Goal: Transaction & Acquisition: Purchase product/service

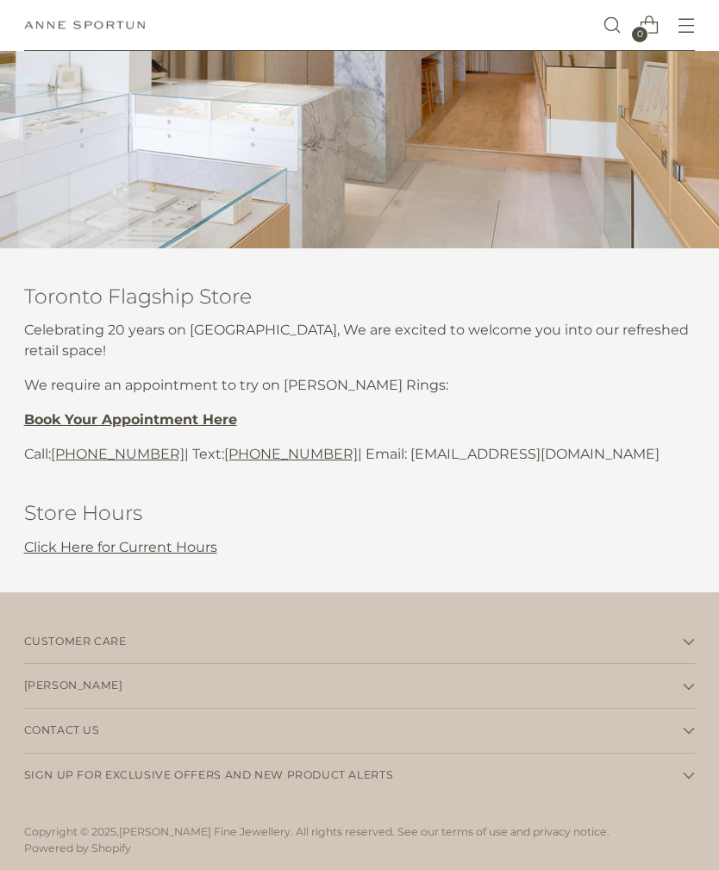
scroll to position [323, 0]
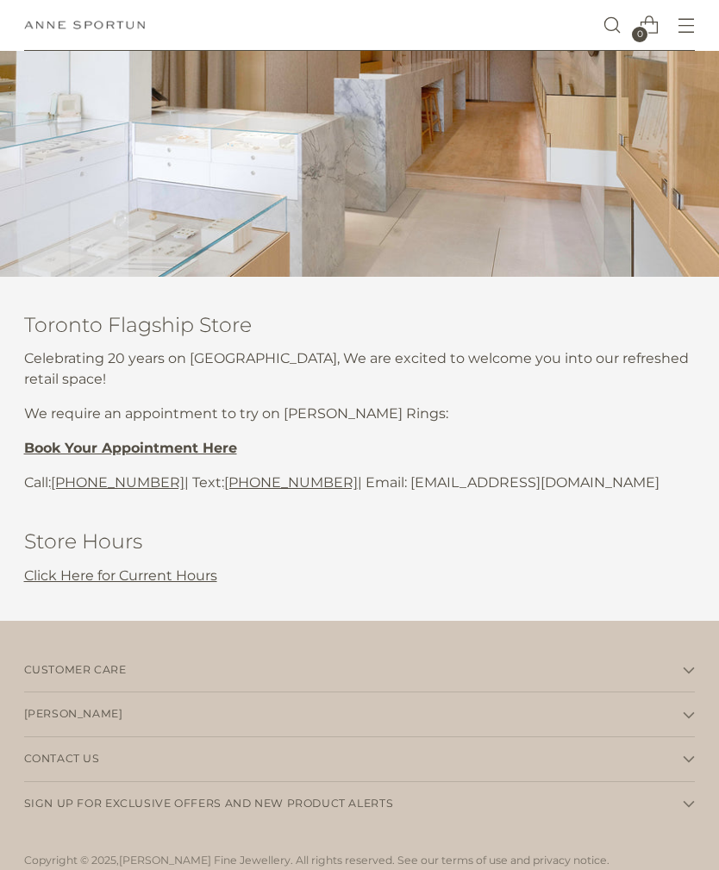
click at [85, 663] on span "Customer Care" at bounding box center [75, 671] width 103 height 16
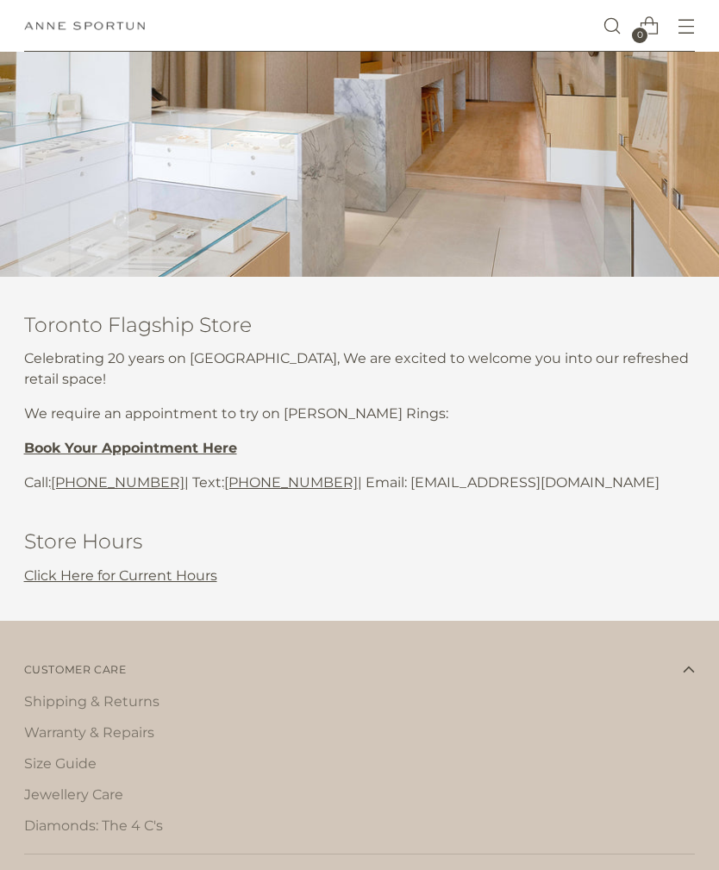
click at [76, 696] on link "Shipping & Returns" at bounding box center [91, 701] width 135 height 16
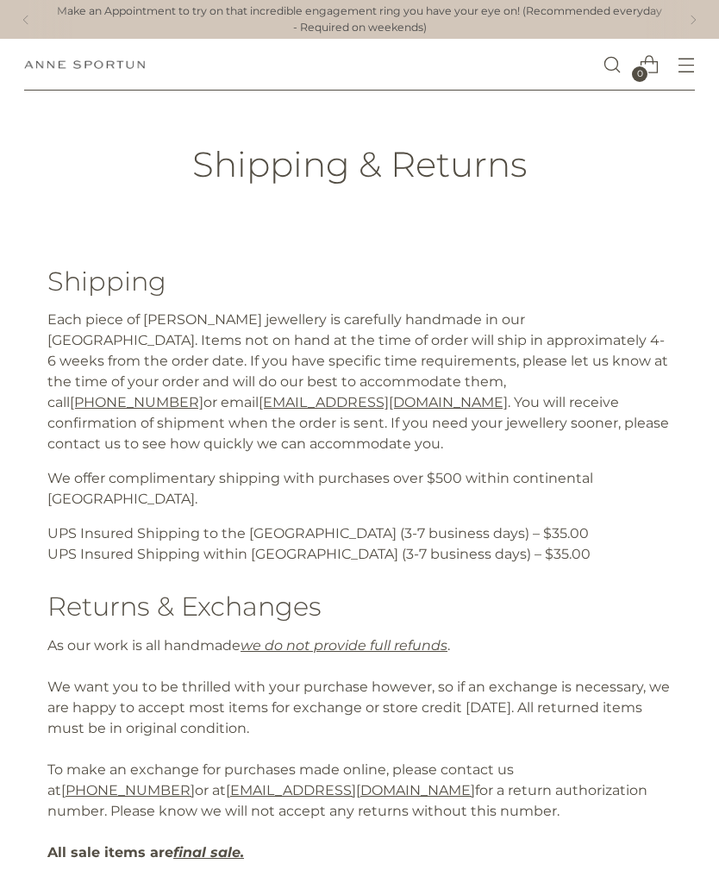
click at [686, 63] on icon "Open menu modal" at bounding box center [687, 65] width 18 height 18
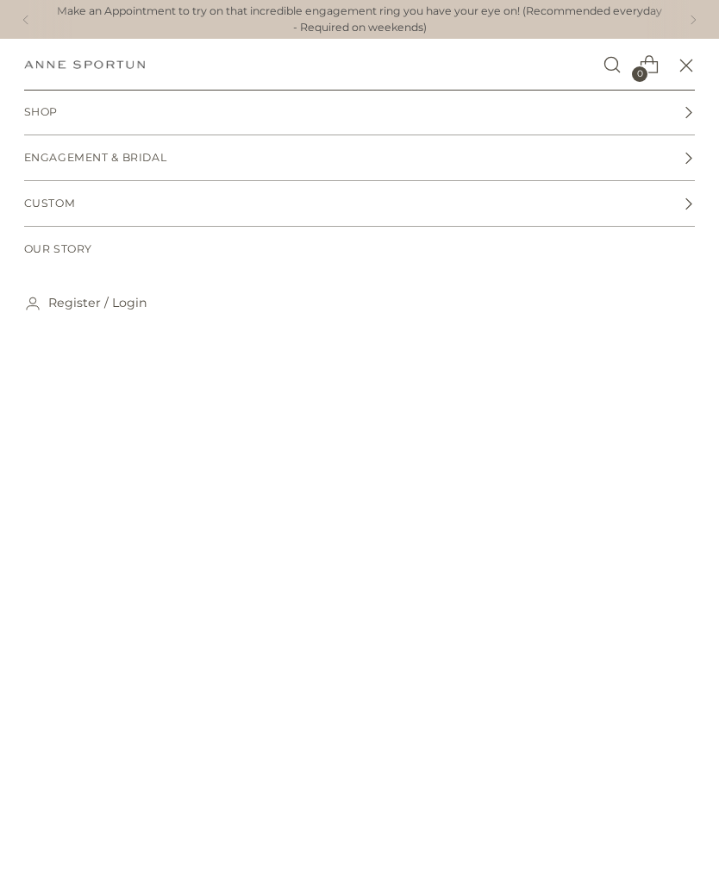
click at [50, 101] on link "Shop" at bounding box center [360, 112] width 672 height 45
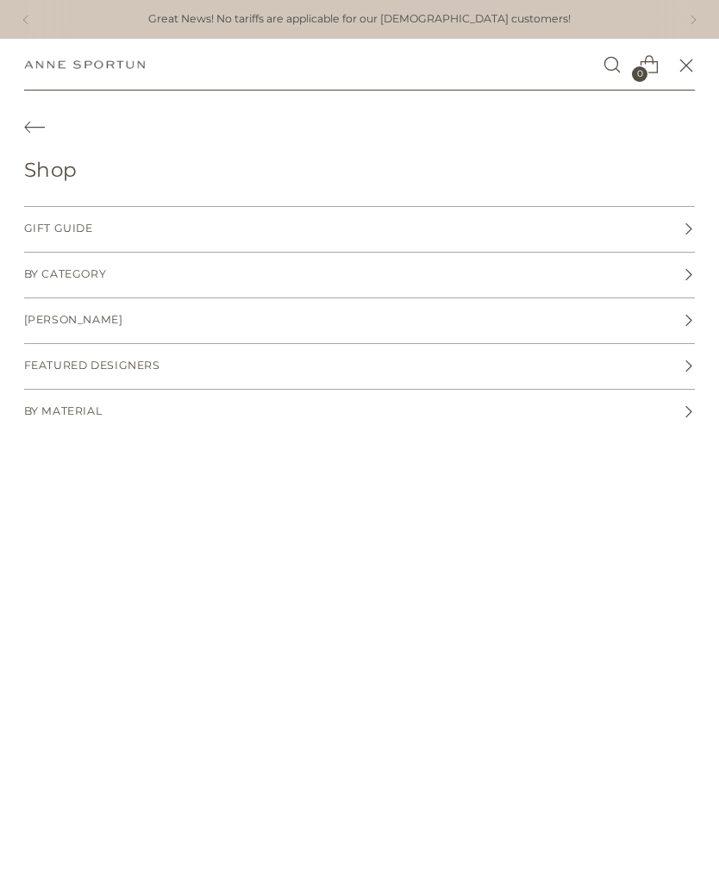
click at [53, 269] on span "By Category" at bounding box center [65, 275] width 83 height 16
click at [55, 272] on span "Necklaces" at bounding box center [60, 275] width 72 height 16
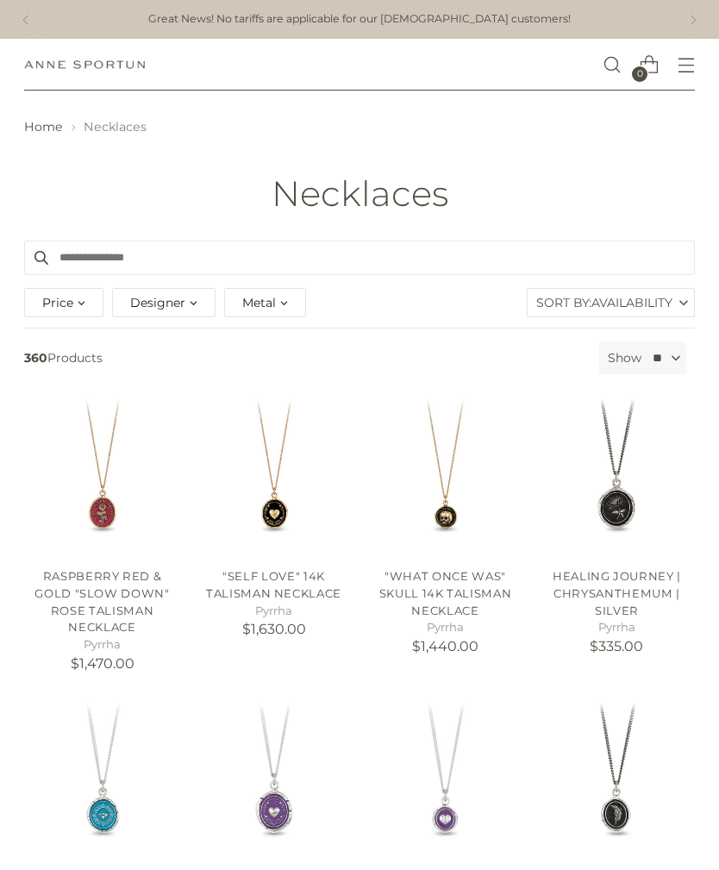
click at [187, 298] on div "Designer" at bounding box center [164, 302] width 104 height 29
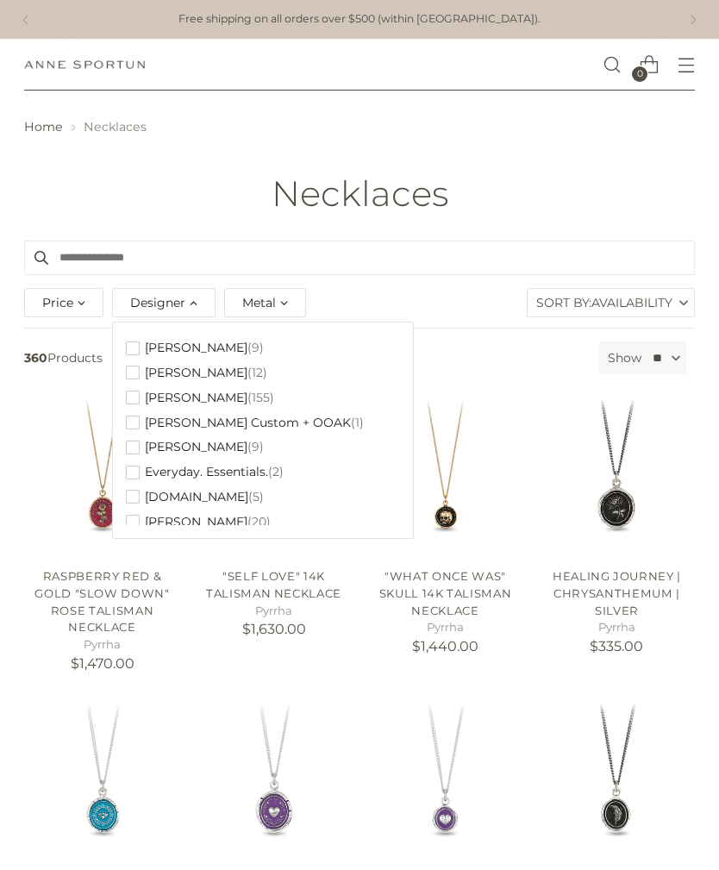
click at [142, 342] on button "Adel Chefridi (9)" at bounding box center [195, 348] width 138 height 25
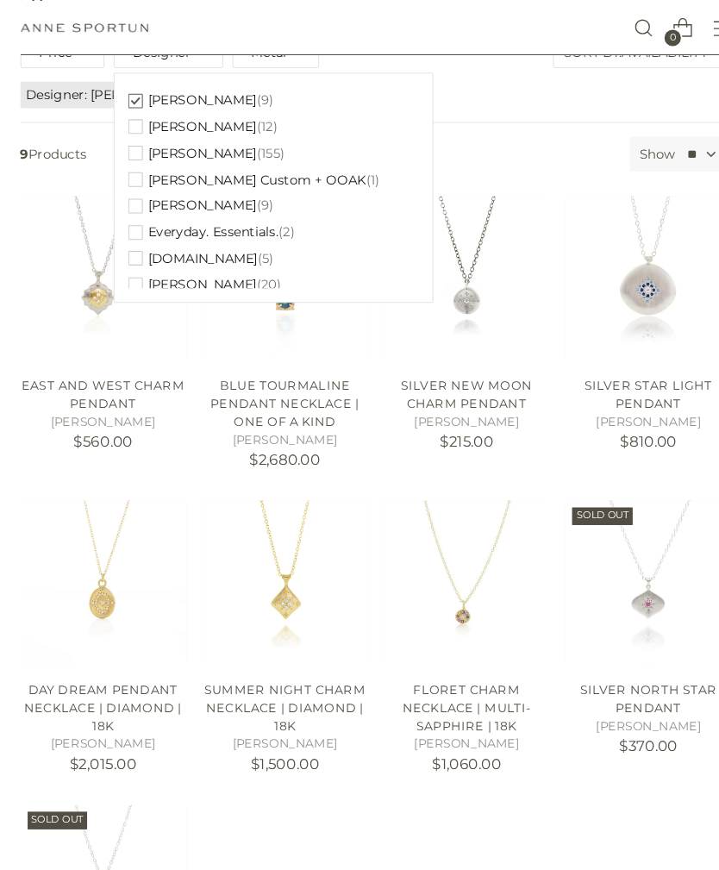
scroll to position [253, 0]
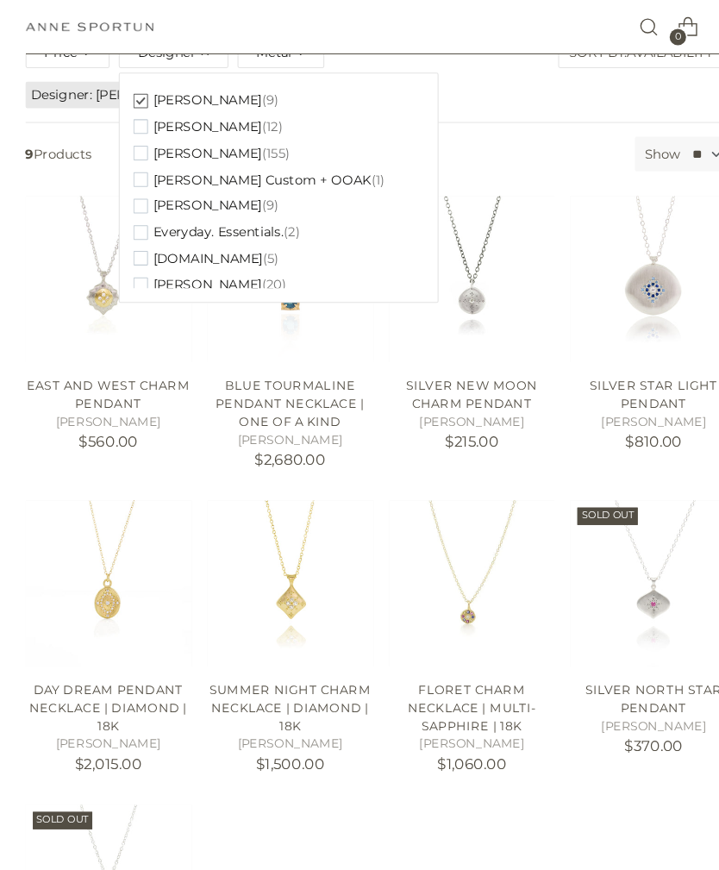
click at [69, 248] on img "East and West Charm Pendant" at bounding box center [102, 263] width 157 height 157
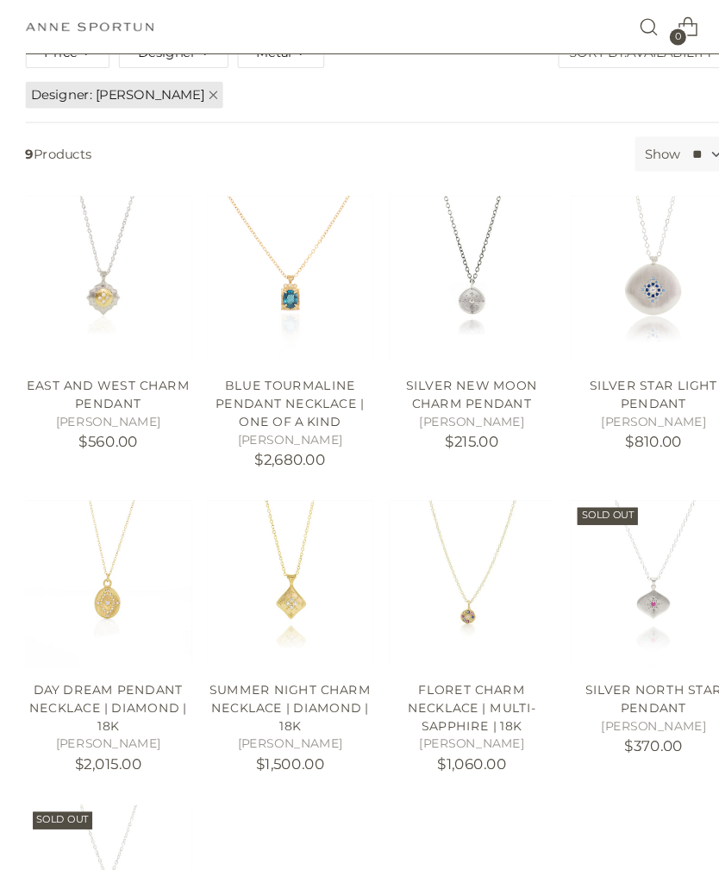
scroll to position [202, 0]
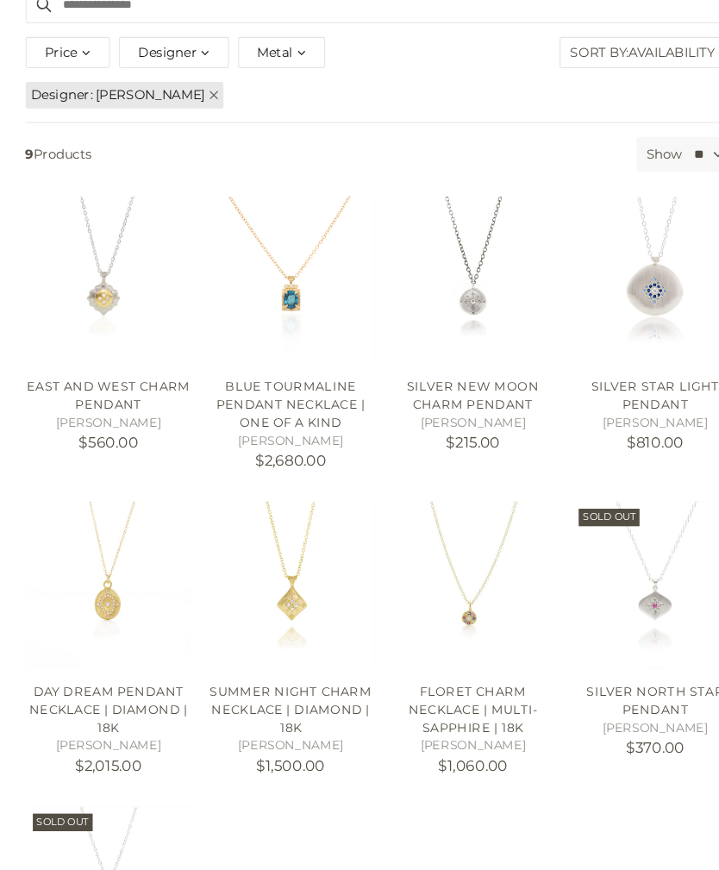
click at [97, 567] on img "Day Dream Pendant Necklace | Diamond | 18k" at bounding box center [102, 602] width 157 height 157
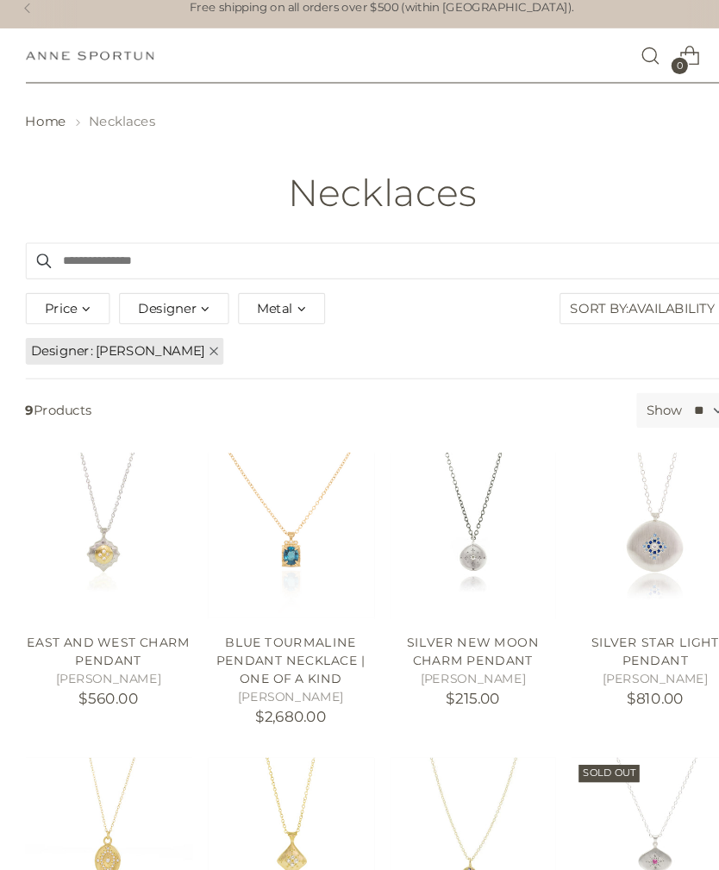
scroll to position [0, 0]
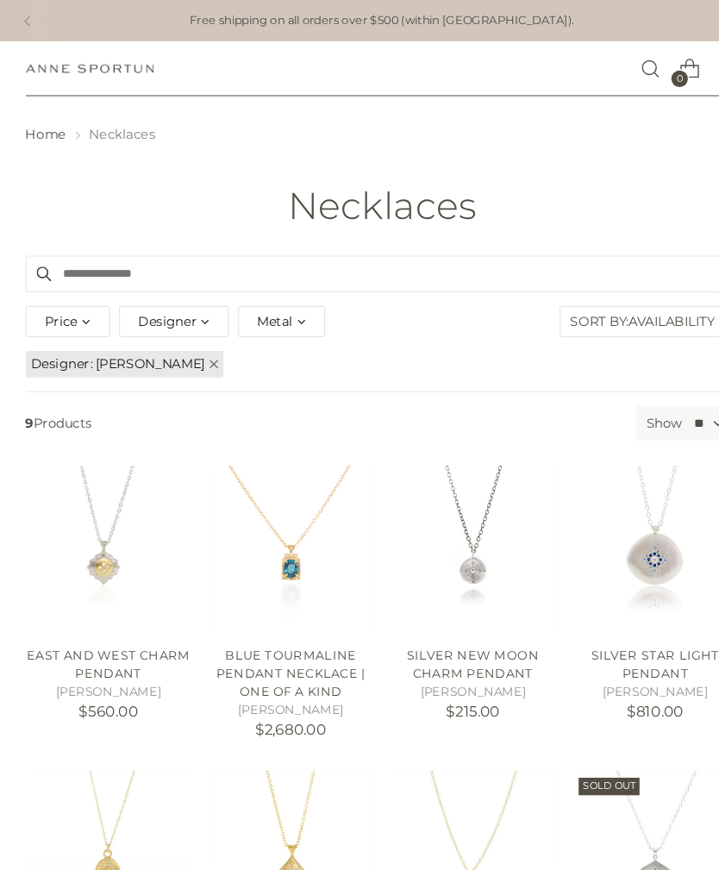
click at [179, 303] on span "Designer" at bounding box center [157, 302] width 55 height 19
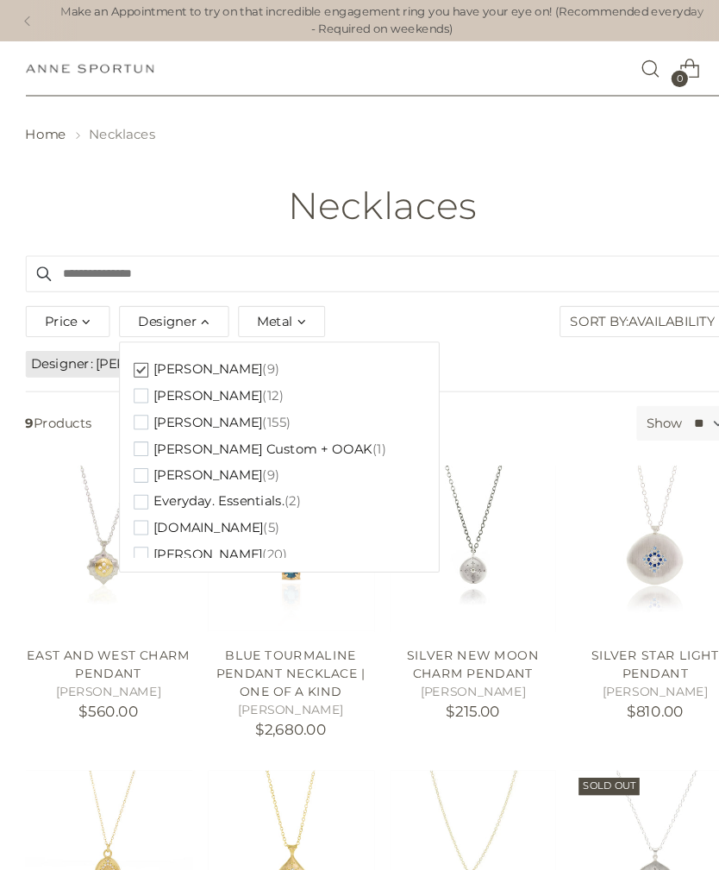
click at [131, 392] on span "button" at bounding box center [133, 398] width 14 height 14
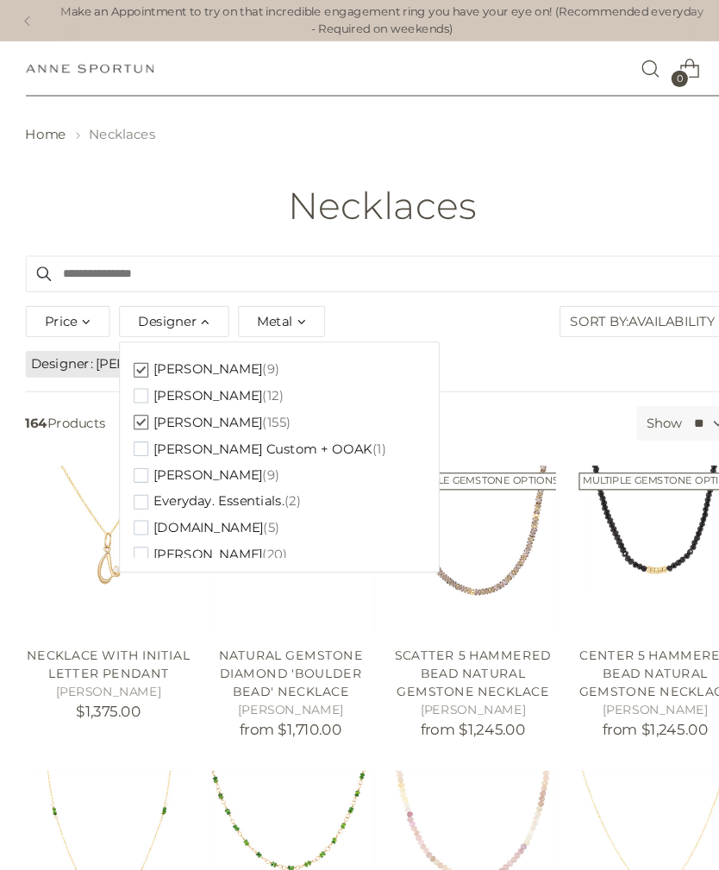
click at [179, 578] on img "Necklace with Initial Letter Pendant" at bounding box center [102, 516] width 157 height 157
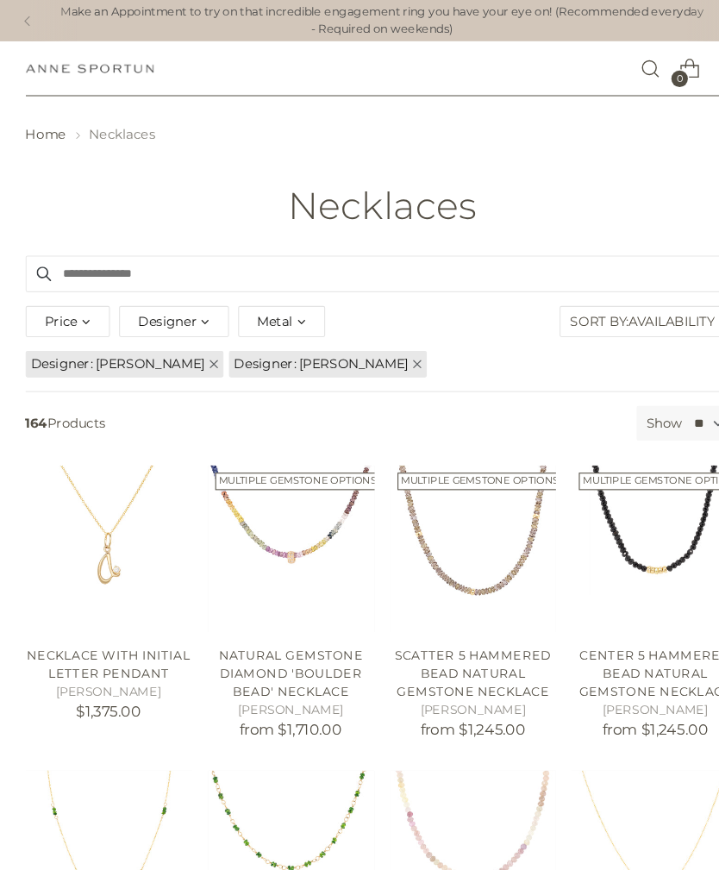
click at [283, 308] on div "Metal" at bounding box center [265, 302] width 82 height 29
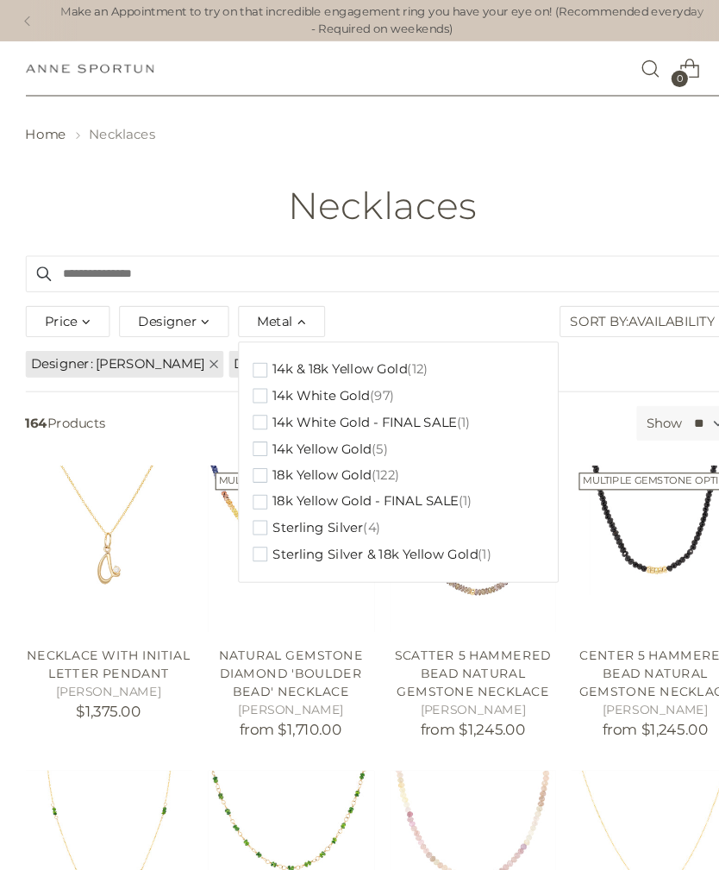
click at [246, 372] on span "button" at bounding box center [245, 373] width 14 height 14
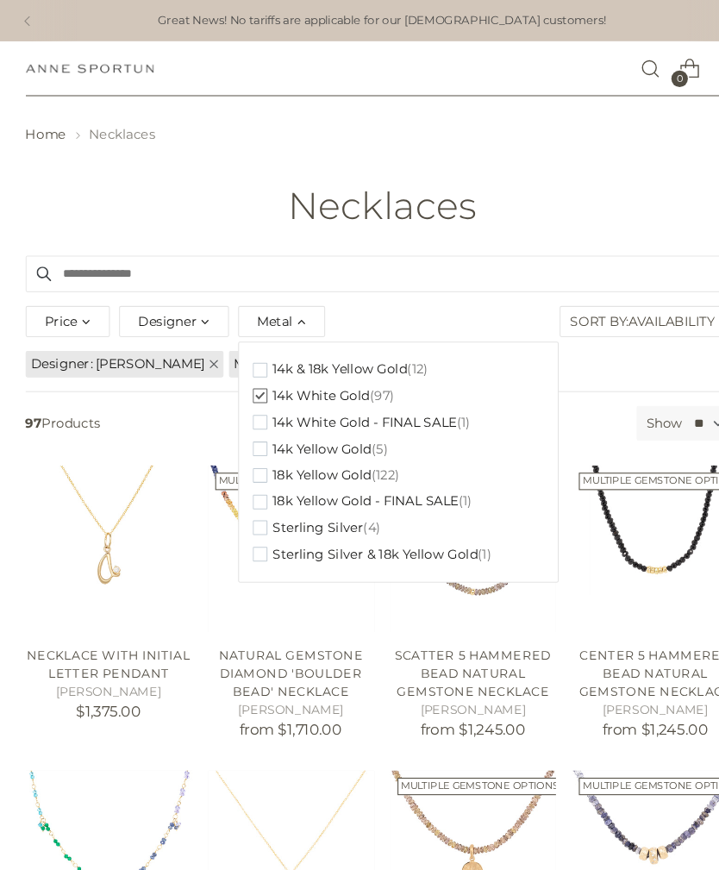
click at [252, 397] on button "14k White Gold - FINAL SALE (1)" at bounding box center [340, 398] width 205 height 25
click at [161, 539] on img "Necklace with Initial Letter Pendant" at bounding box center [102, 516] width 157 height 157
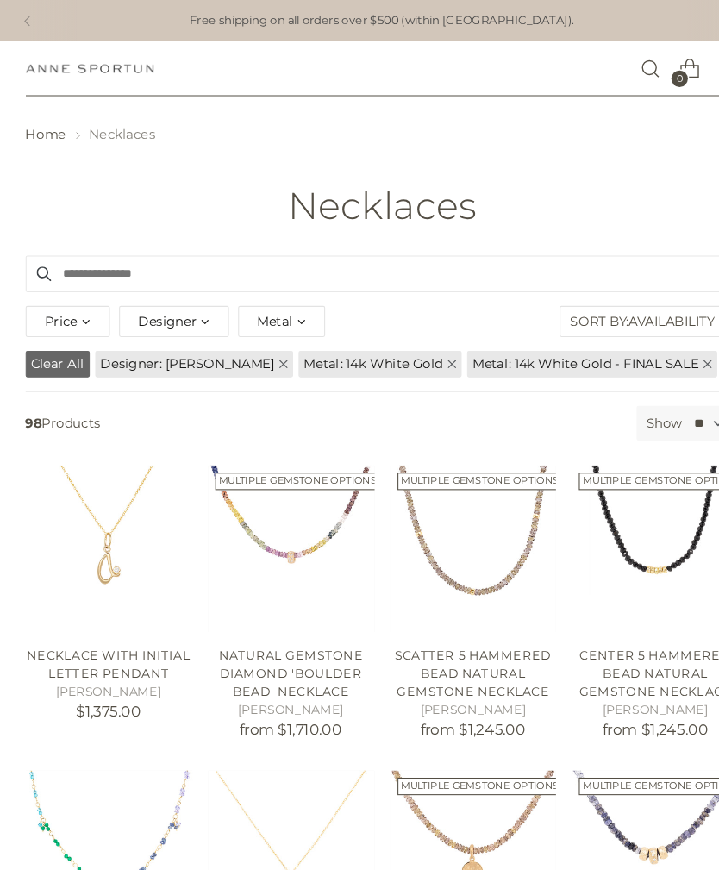
click at [633, 341] on span "14k White Gold - FINAL SALE" at bounding box center [571, 343] width 173 height 16
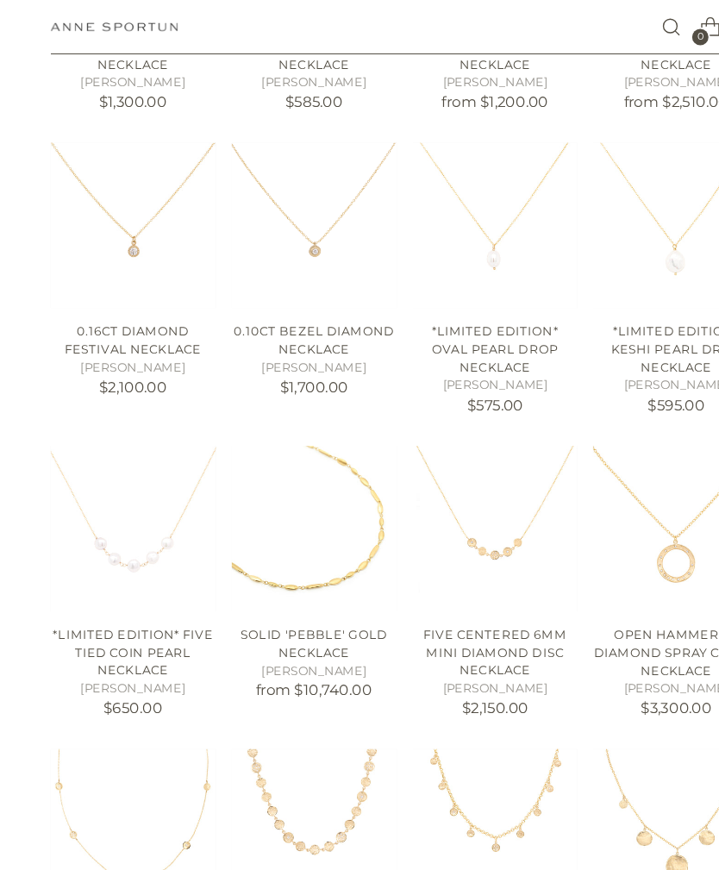
scroll to position [851, 0]
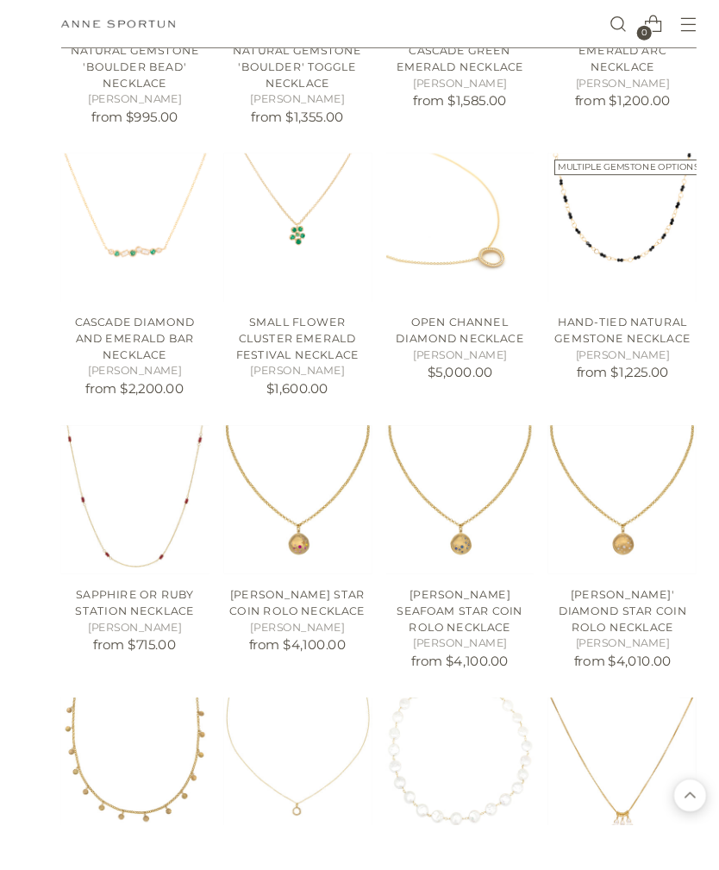
scroll to position [2322, 0]
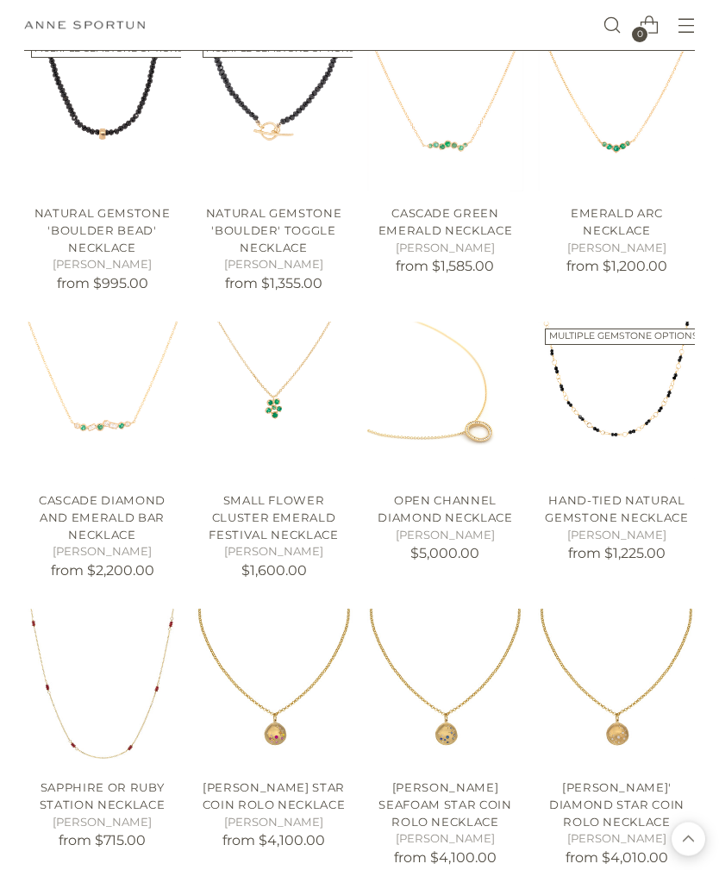
scroll to position [2162, 0]
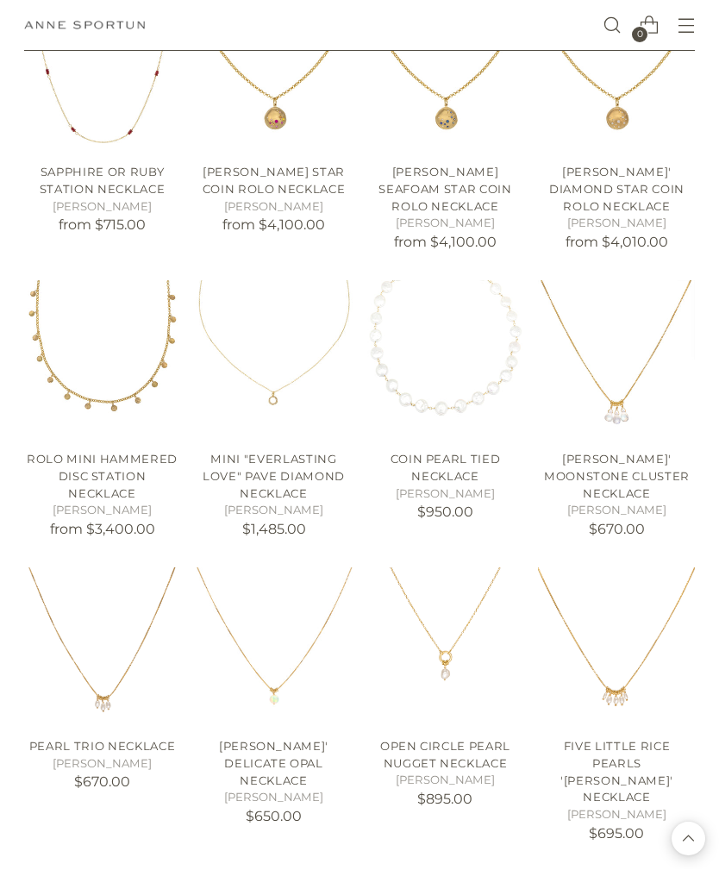
scroll to position [2777, 0]
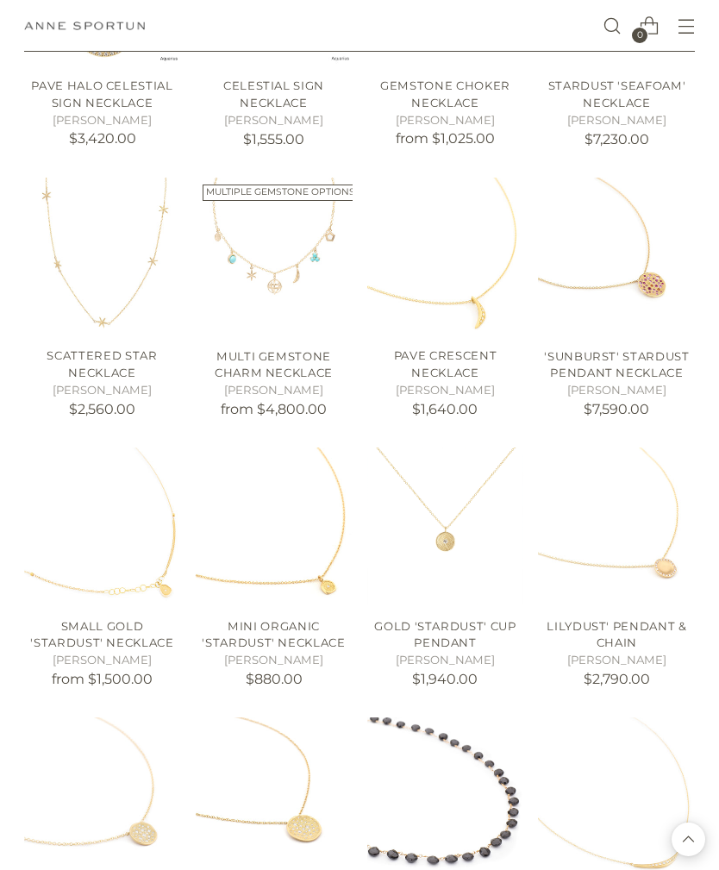
scroll to position [4348, 0]
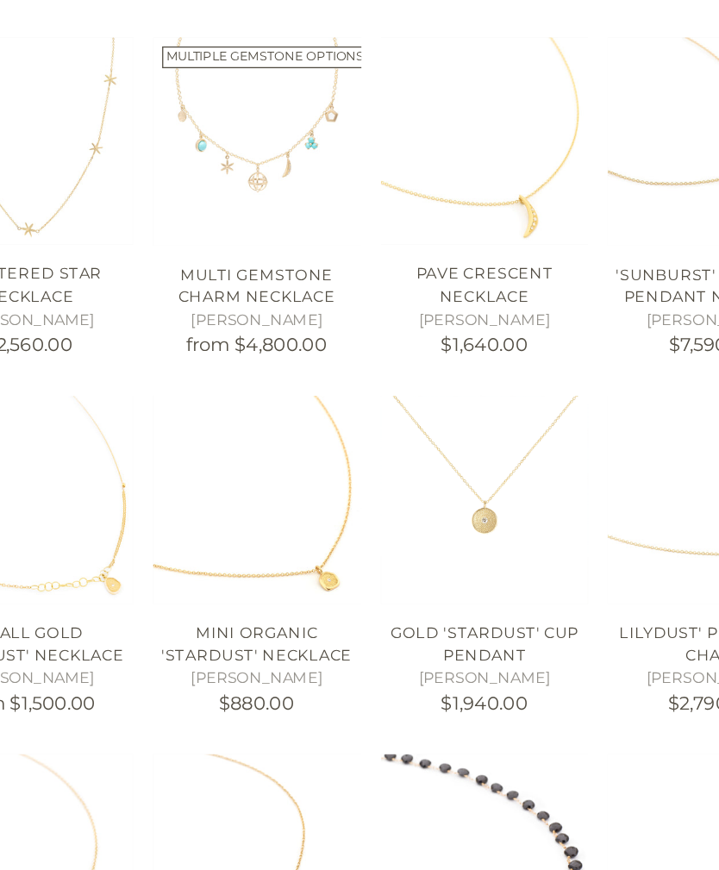
scroll to position [4379, 0]
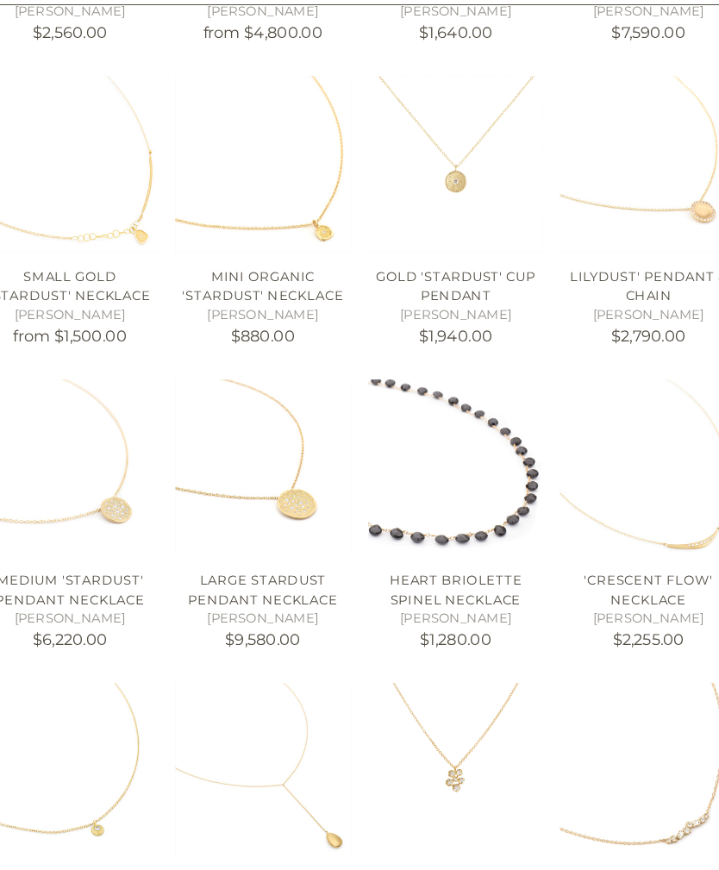
scroll to position [4684, 0]
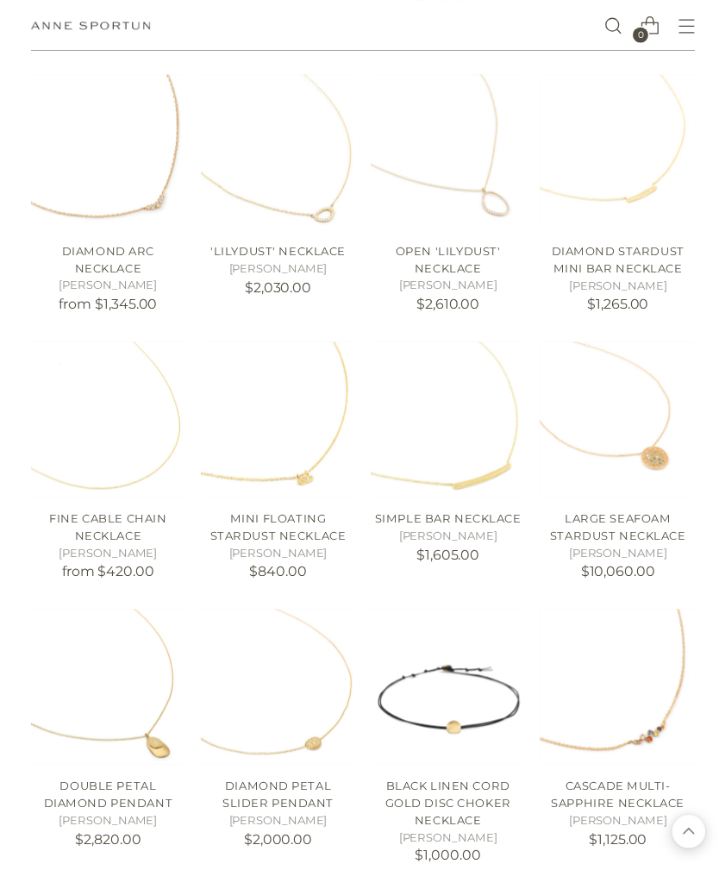
scroll to position [5585, 0]
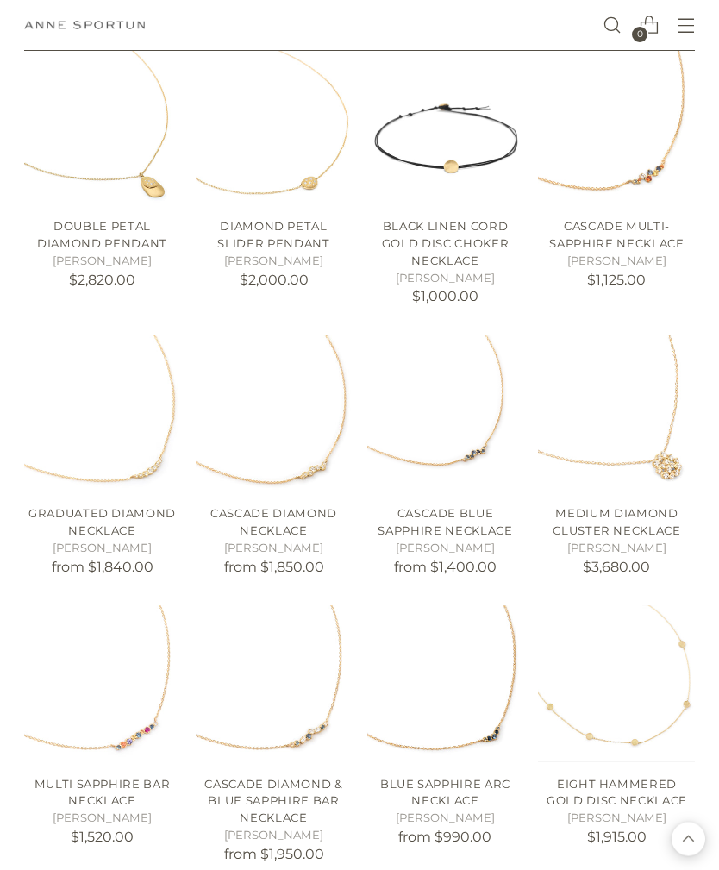
scroll to position [6096, 0]
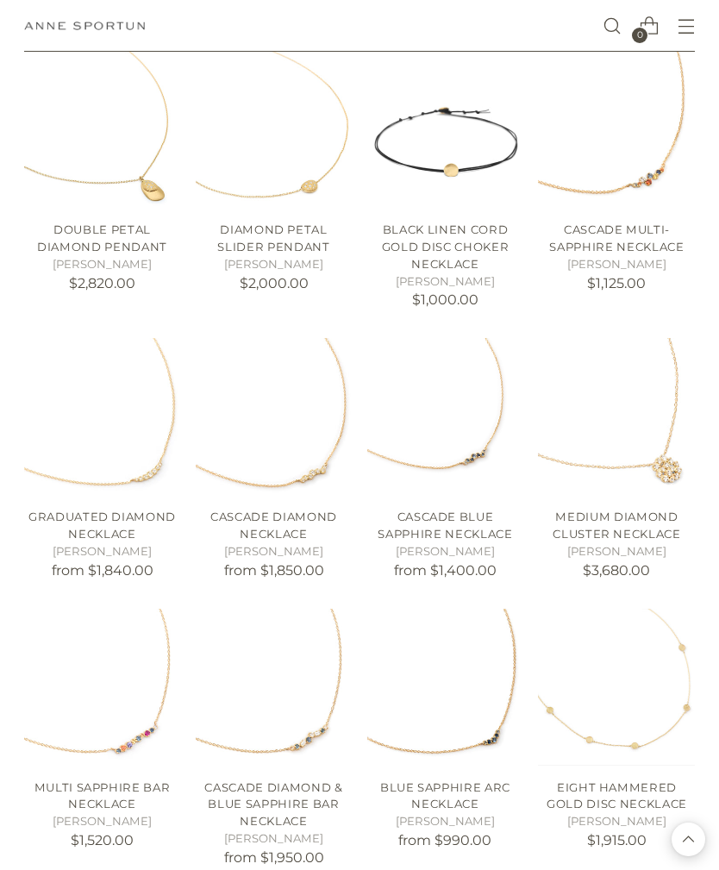
click at [108, 354] on img "Graduated Diamond Necklace" at bounding box center [102, 416] width 157 height 157
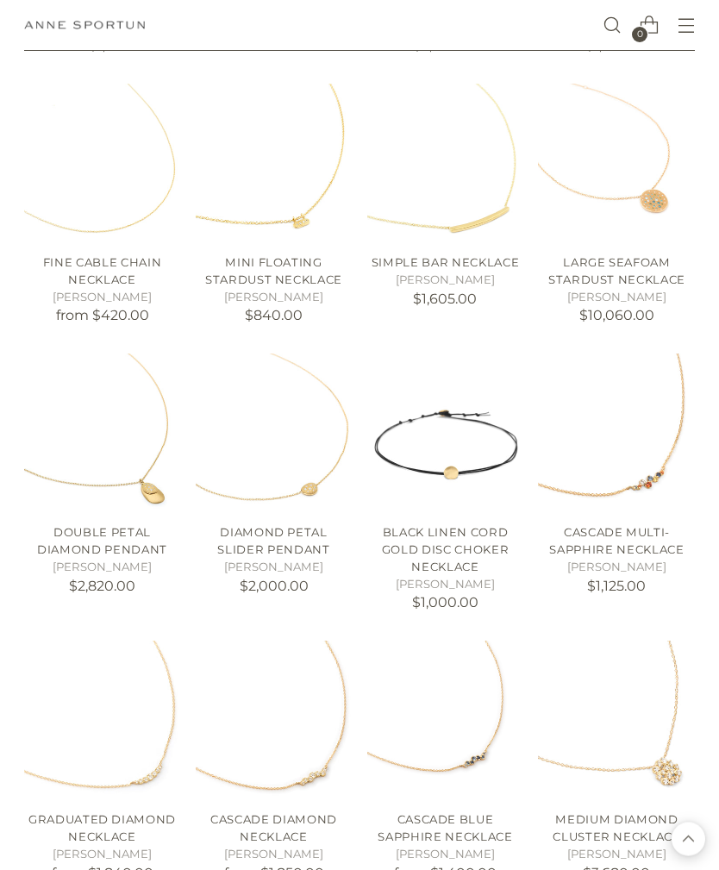
scroll to position [5774, 0]
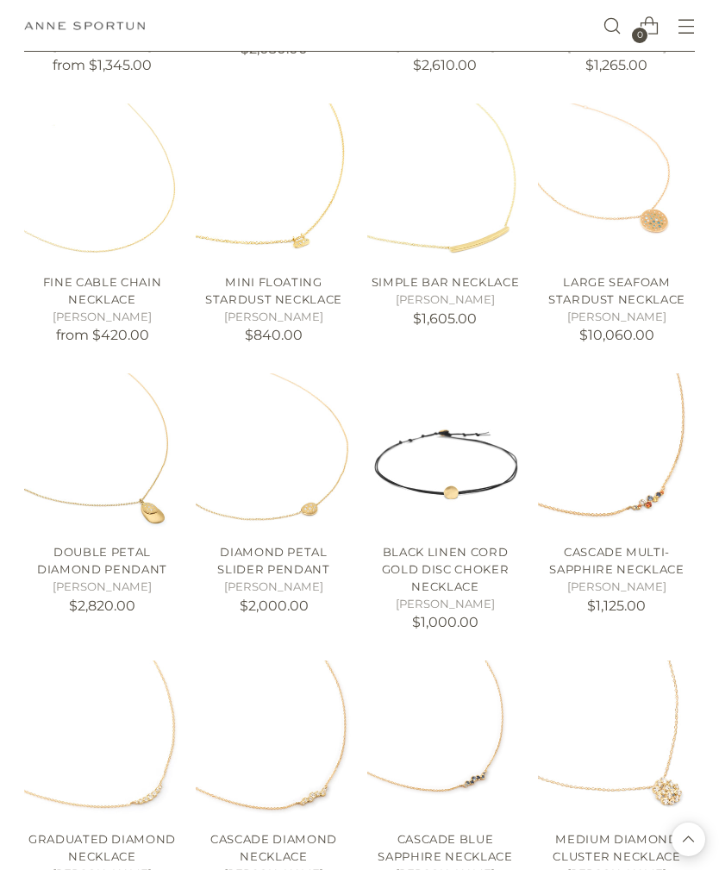
click at [266, 373] on img "Diamond Petal Slider Pendant" at bounding box center [274, 451] width 157 height 157
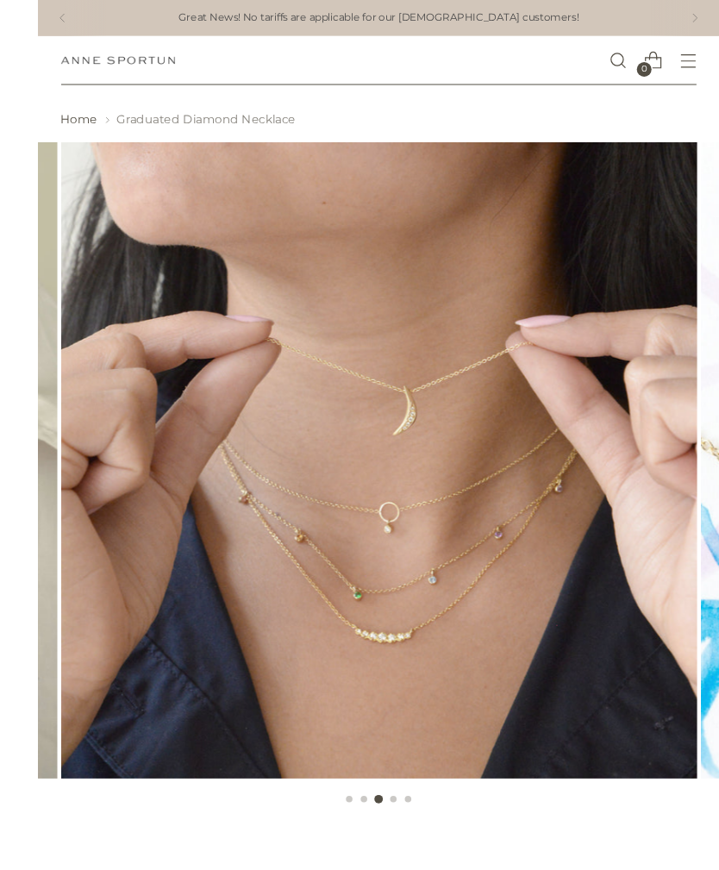
scroll to position [108, 0]
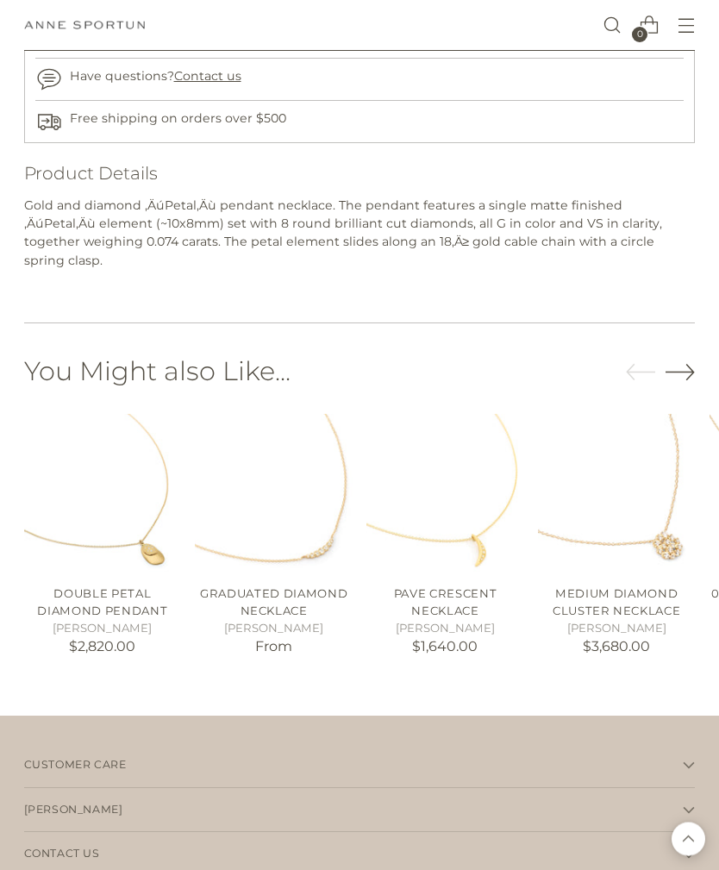
scroll to position [1426, 0]
click at [462, 522] on img "Pave Crescent Necklace" at bounding box center [446, 493] width 158 height 158
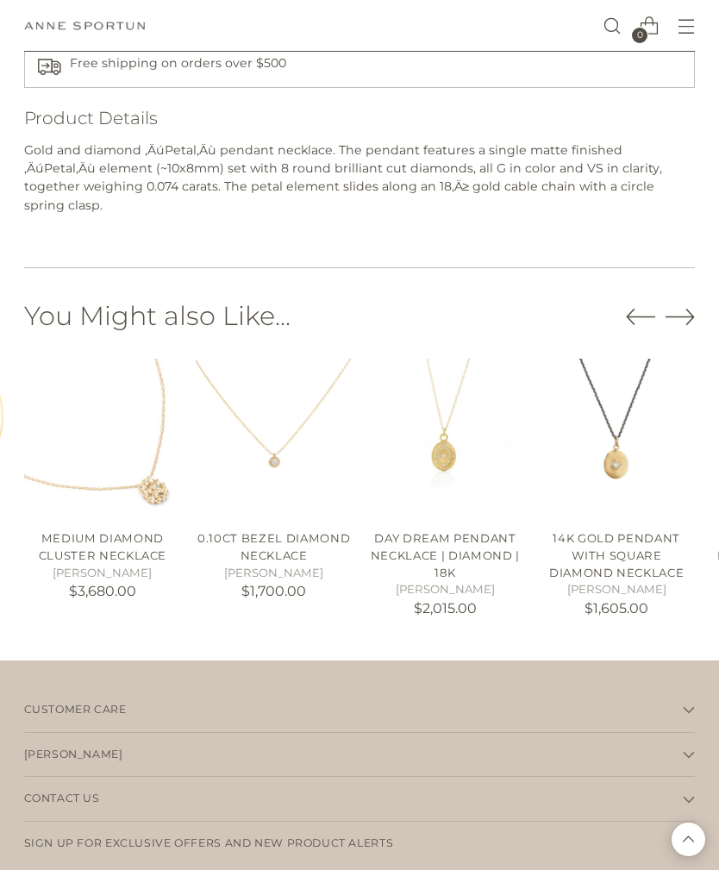
click at [281, 435] on img "0.10ct Bezel Diamond Necklace" at bounding box center [274, 438] width 158 height 158
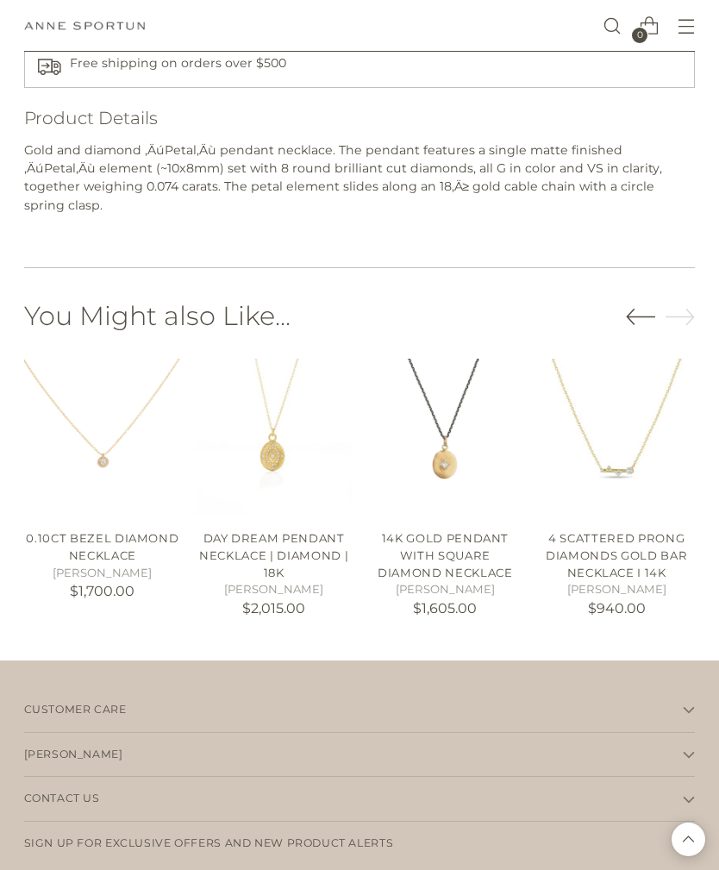
click at [608, 398] on img "4 Scattered Prong Diamonds Gold Bar Necklace I 14k" at bounding box center [617, 438] width 158 height 158
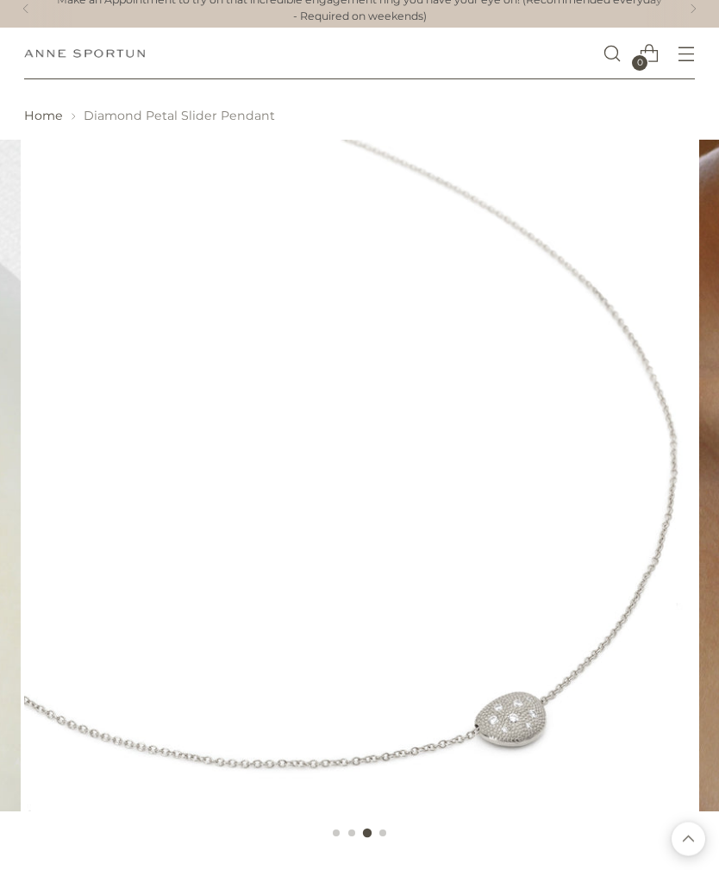
scroll to position [0, 0]
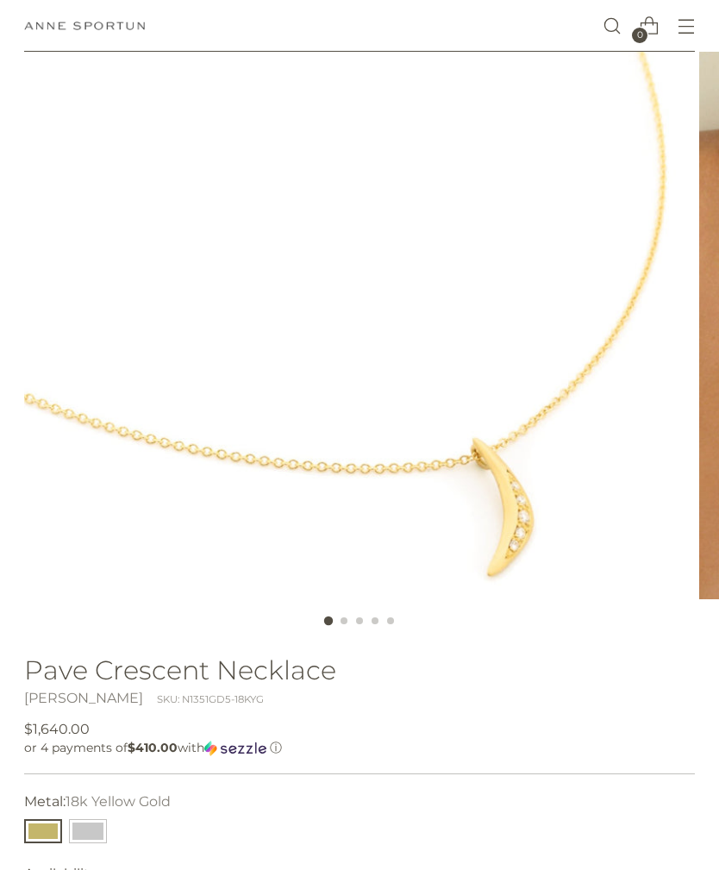
scroll to position [227, 0]
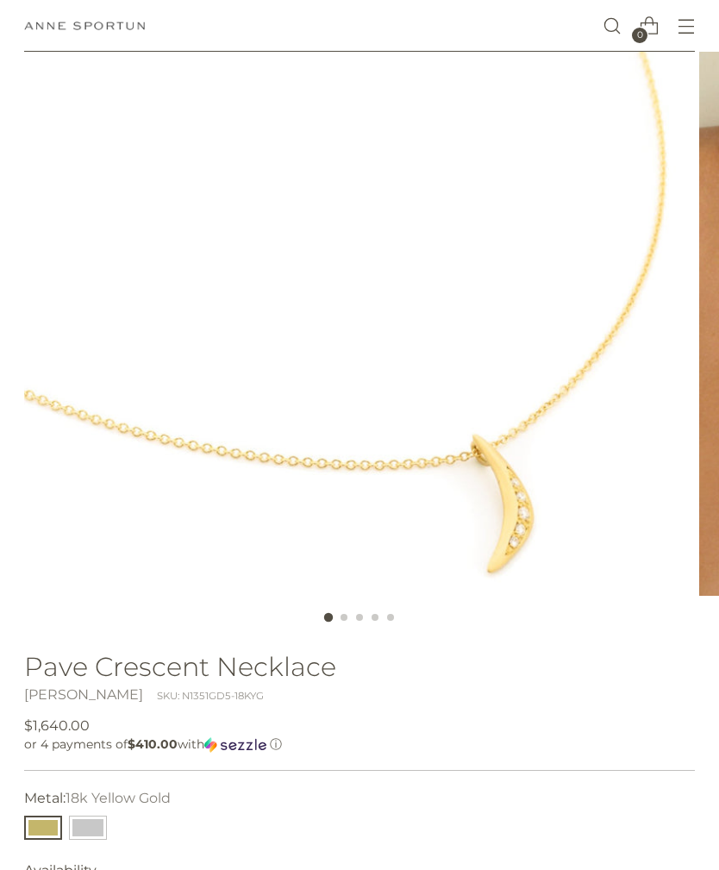
click at [97, 836] on button "14k White Gold" at bounding box center [88, 828] width 38 height 24
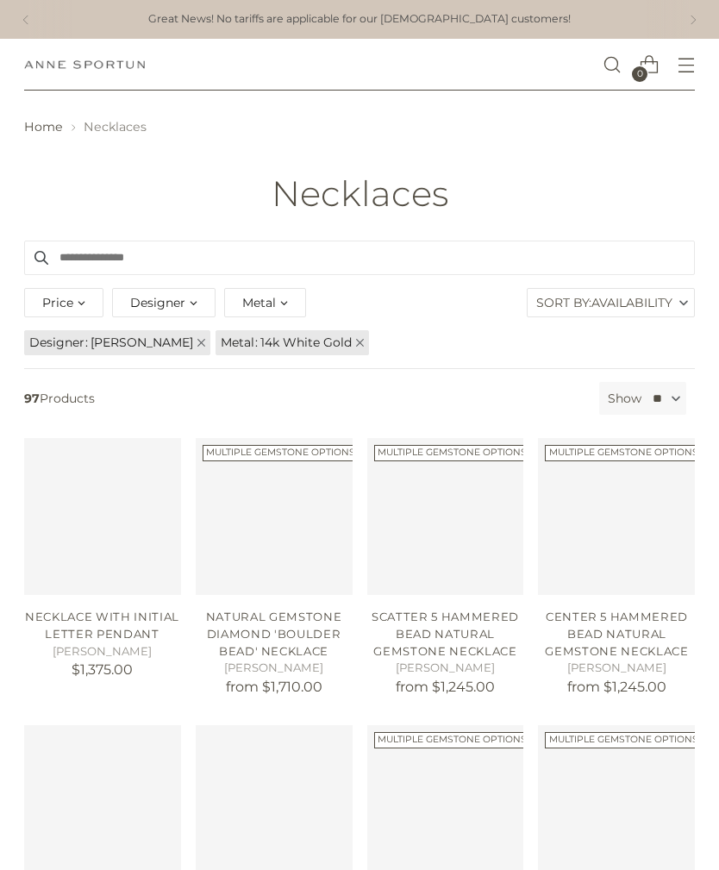
scroll to position [55, 0]
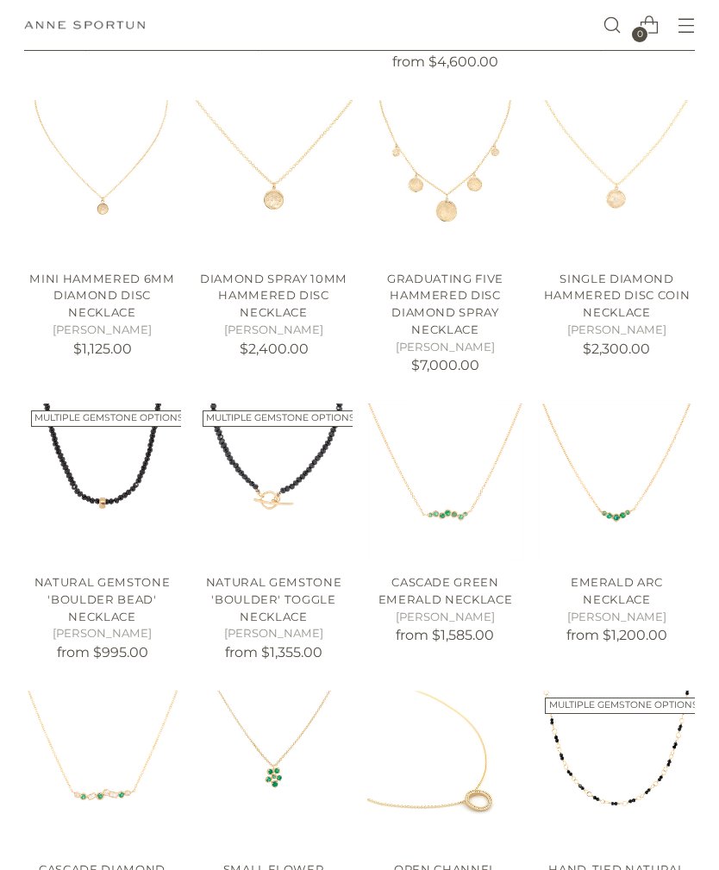
scroll to position [1791, 0]
click at [91, 182] on img "Mini Hammered 6mm Diamond Disc Necklace" at bounding box center [102, 178] width 157 height 157
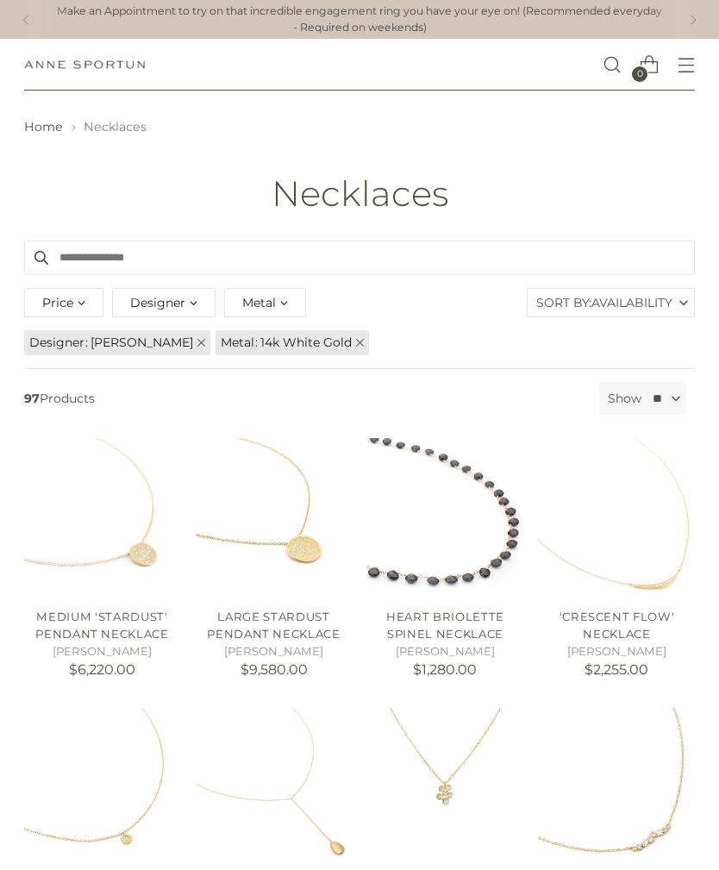
click at [191, 298] on div "Designer" at bounding box center [164, 302] width 104 height 29
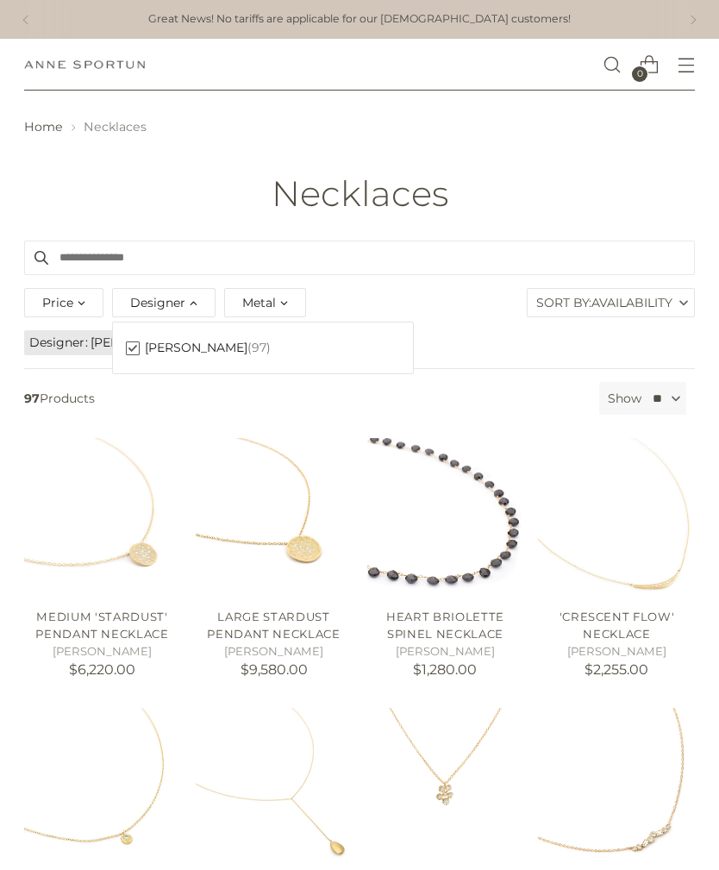
click at [48, 126] on link "Home" at bounding box center [43, 127] width 39 height 16
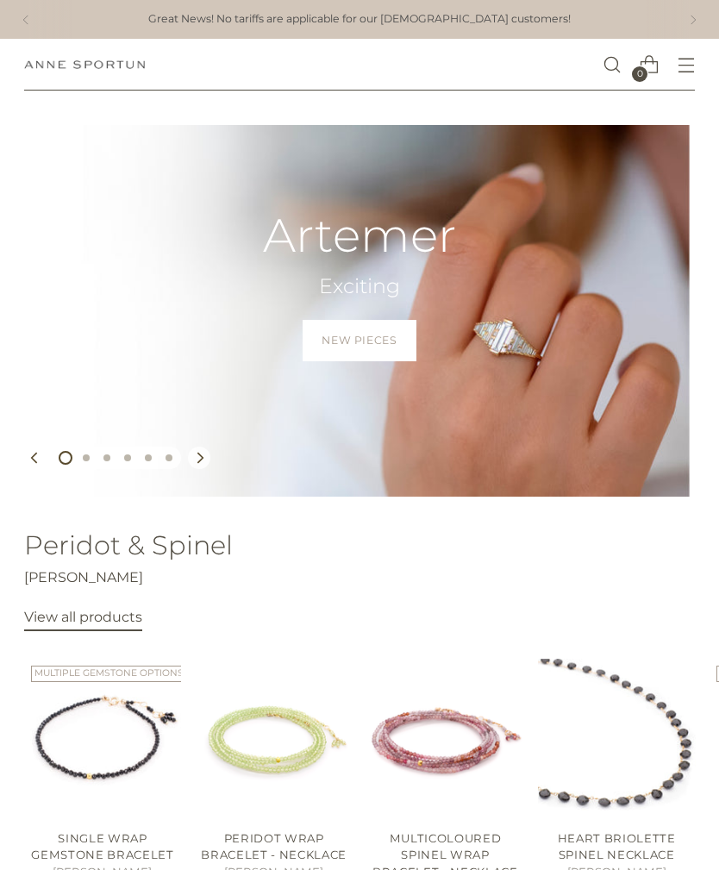
click at [494, 335] on link "/collections/artemer" at bounding box center [359, 311] width 719 height 372
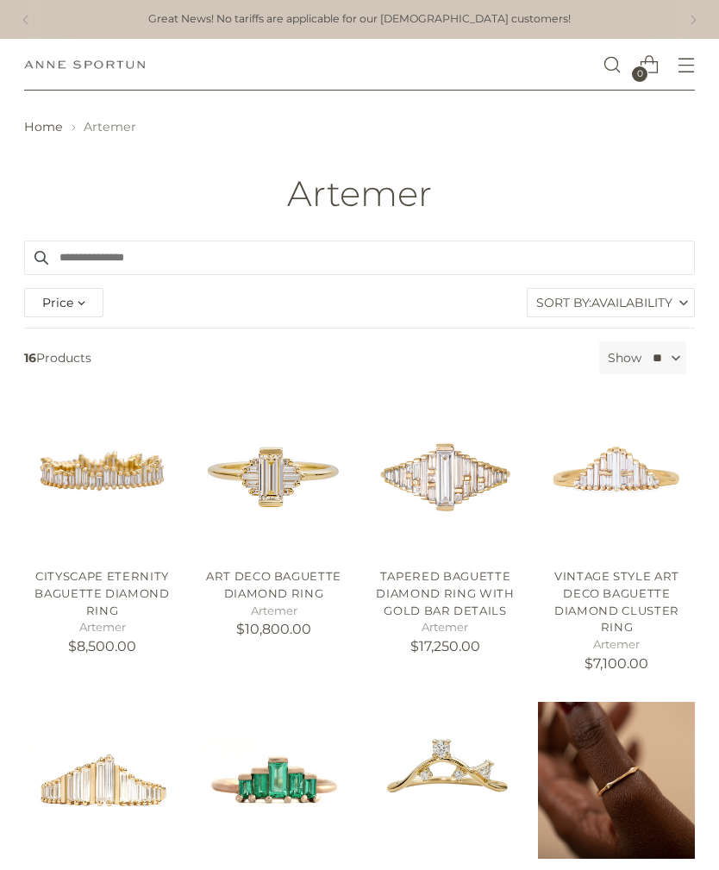
click at [51, 120] on link "Home" at bounding box center [43, 127] width 39 height 16
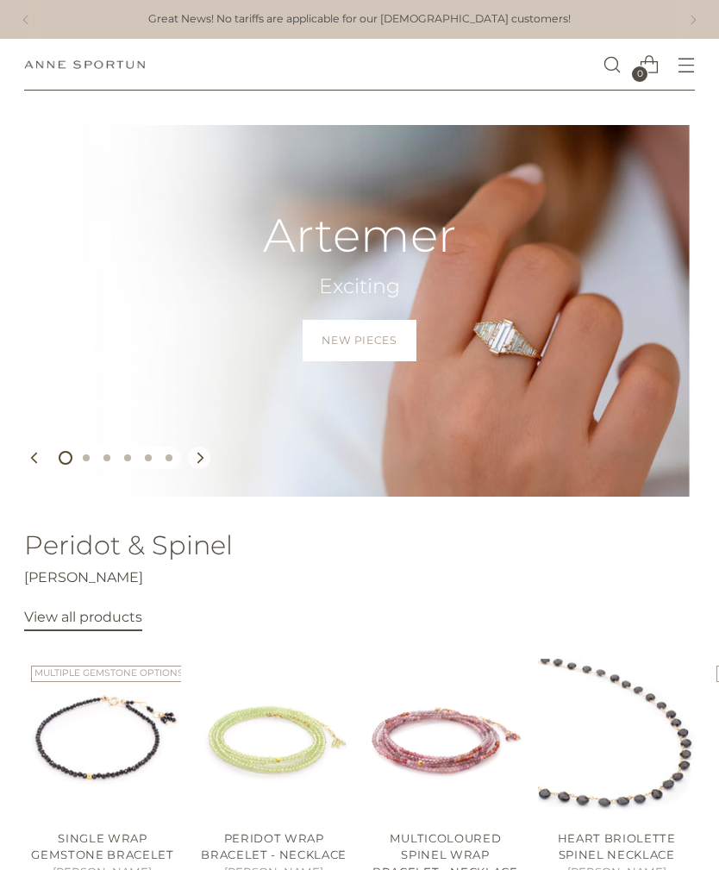
click at [682, 65] on icon "Open menu modal" at bounding box center [687, 65] width 18 height 18
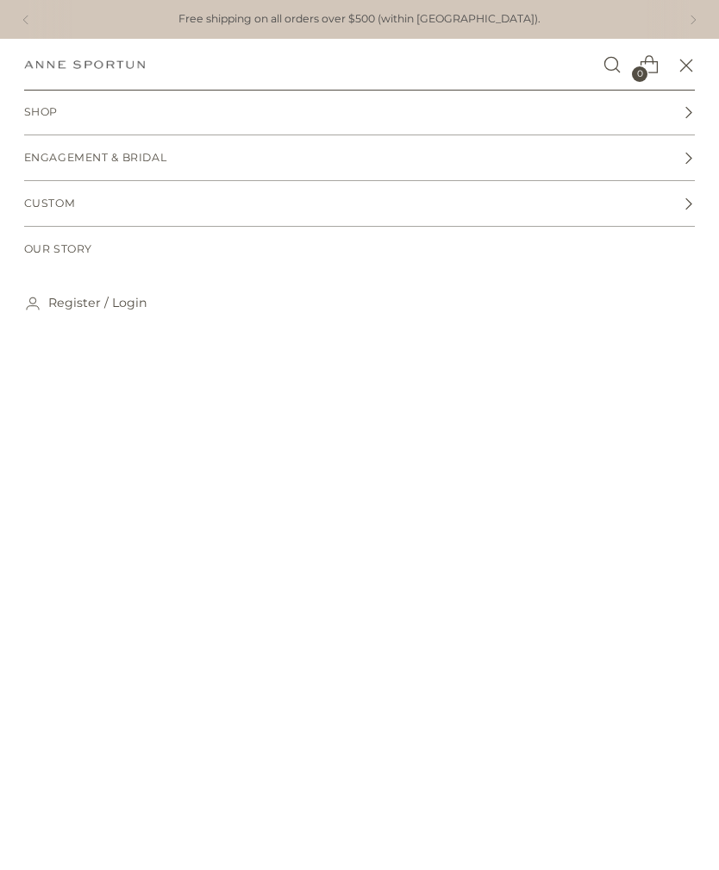
click at [45, 114] on span "Shop" at bounding box center [41, 112] width 35 height 16
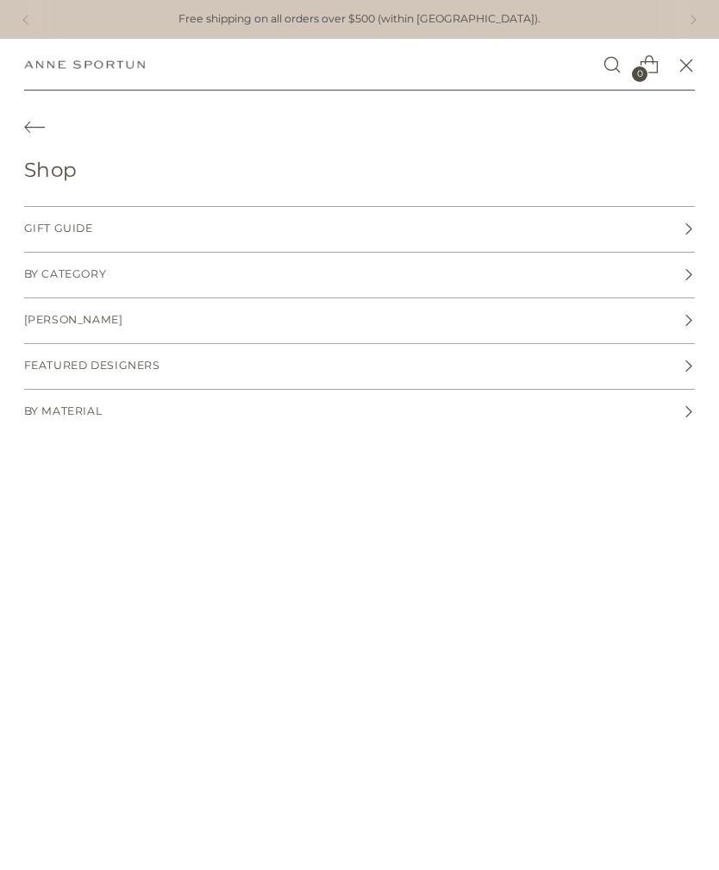
click at [49, 270] on span "By Category" at bounding box center [65, 275] width 83 height 16
click at [49, 361] on span "Rings" at bounding box center [43, 366] width 38 height 16
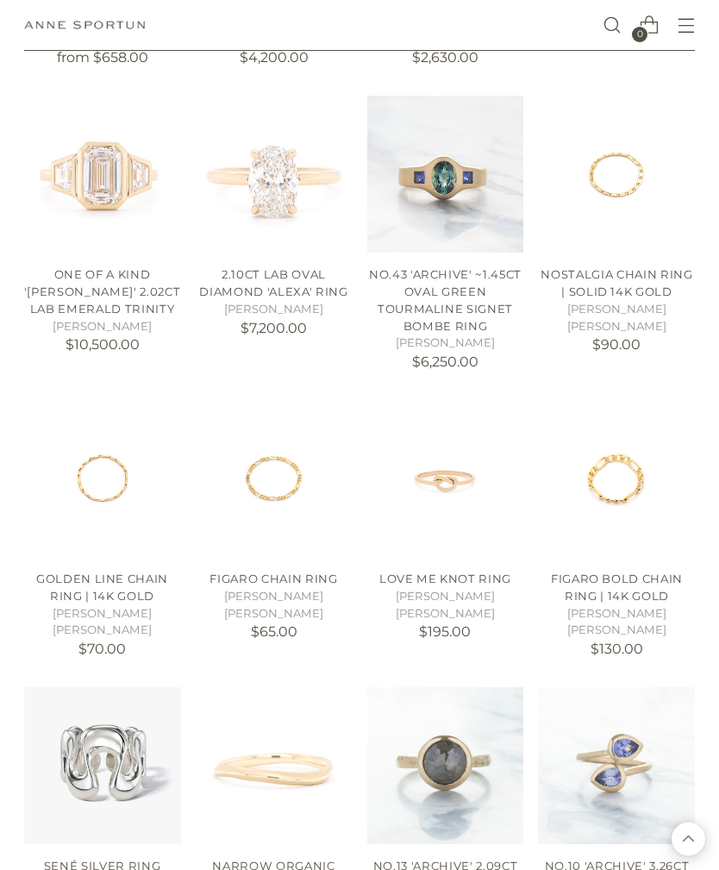
scroll to position [2903, 0]
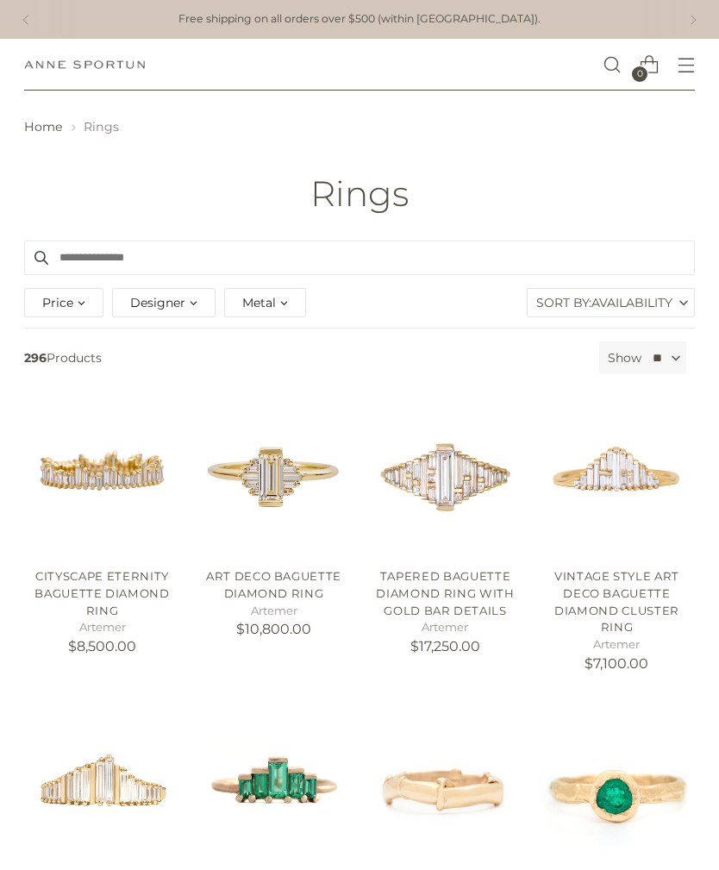
click at [189, 304] on div "Designer" at bounding box center [164, 302] width 104 height 29
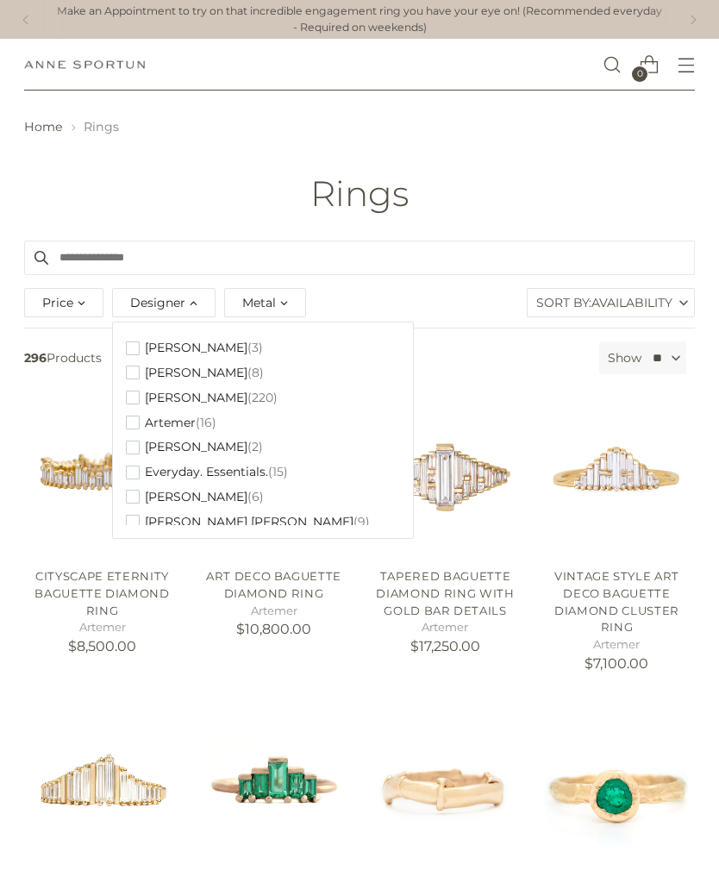
click at [134, 352] on span "button" at bounding box center [133, 349] width 14 height 14
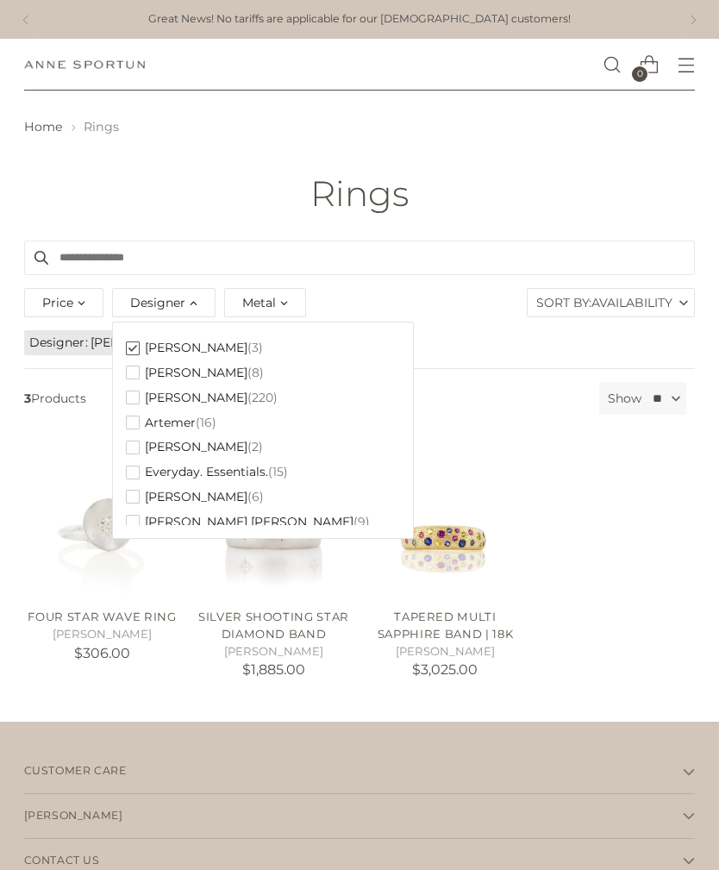
click at [273, 293] on span "Metal" at bounding box center [259, 302] width 34 height 19
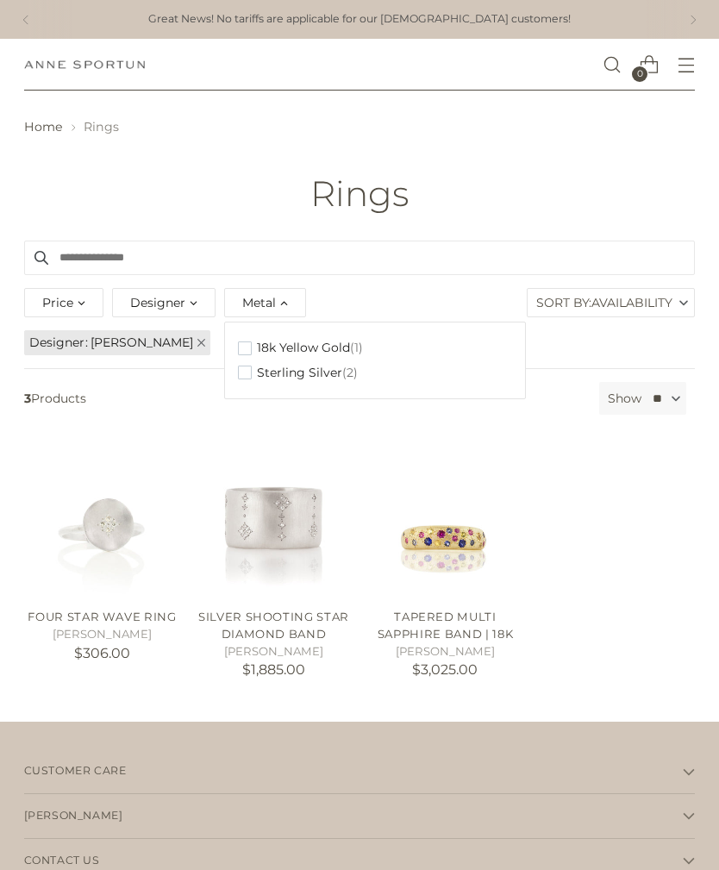
click at [241, 343] on span "button" at bounding box center [245, 349] width 14 height 14
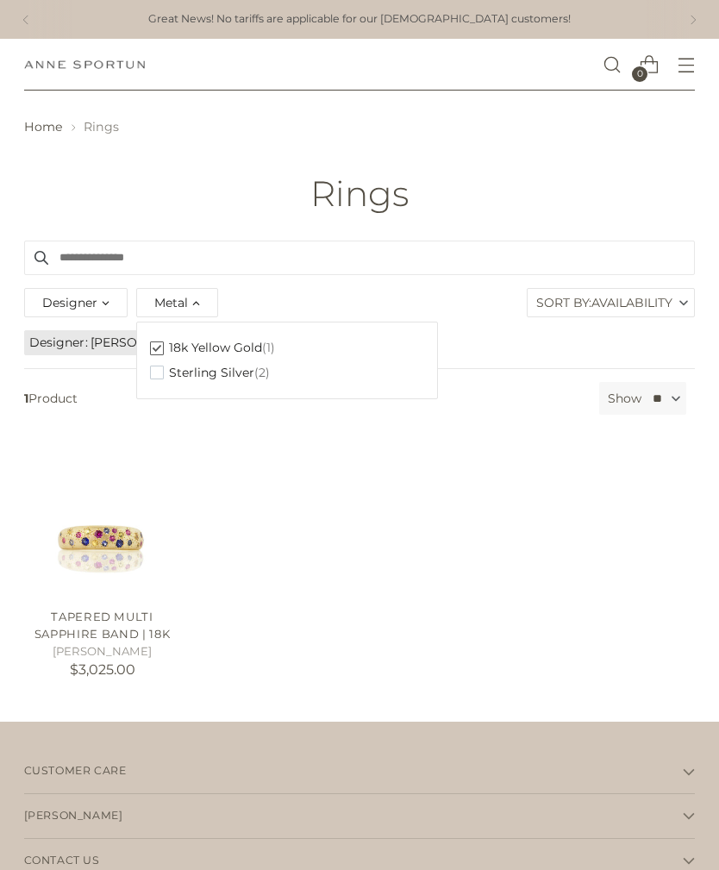
click at [107, 295] on div "Designer" at bounding box center [76, 302] width 104 height 29
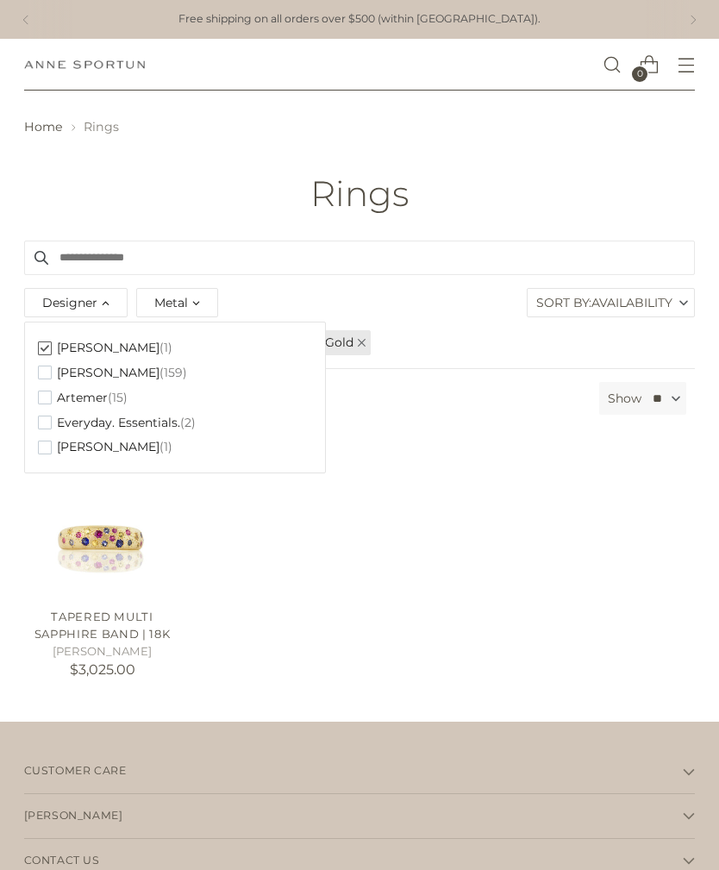
click at [47, 416] on span "button" at bounding box center [45, 423] width 14 height 14
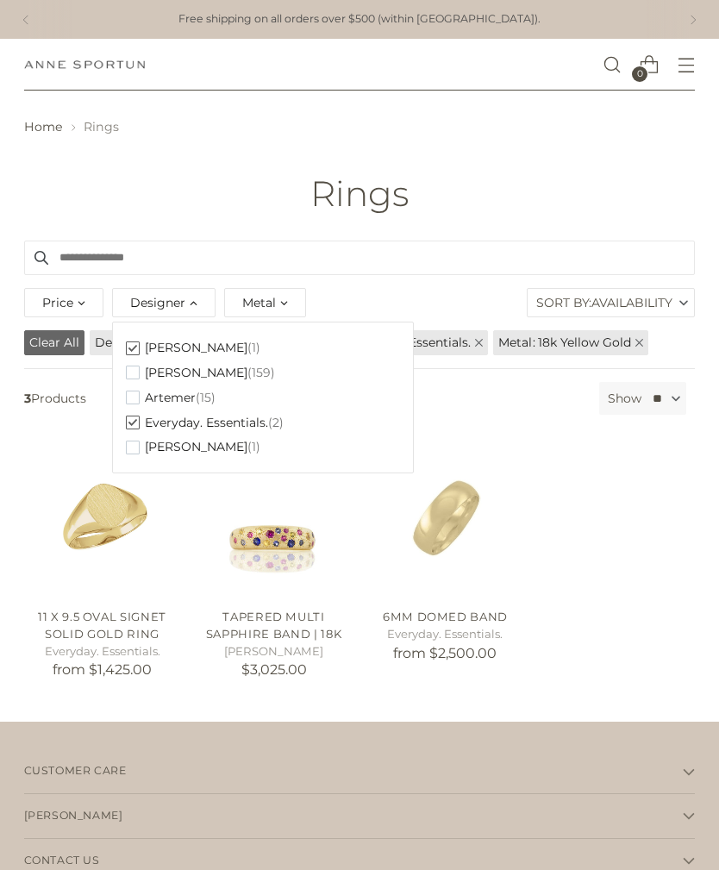
click at [130, 398] on span "button" at bounding box center [133, 398] width 14 height 14
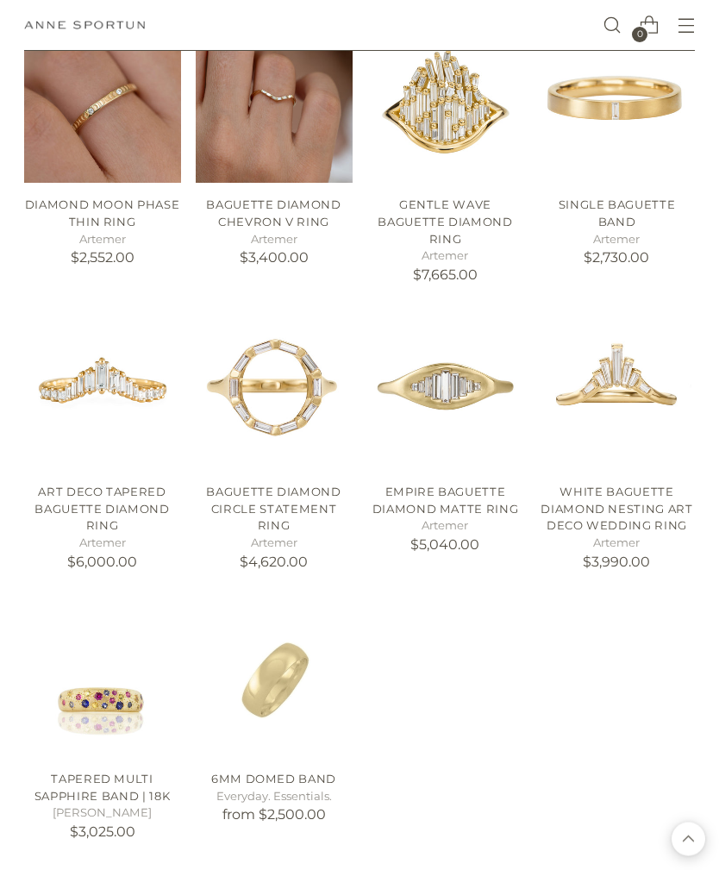
scroll to position [1017, 0]
click at [612, 374] on img "White Baguette Diamond Nesting Art Deco Wedding Ring" at bounding box center [616, 391] width 157 height 157
